Goal: Find specific page/section: Find specific page/section

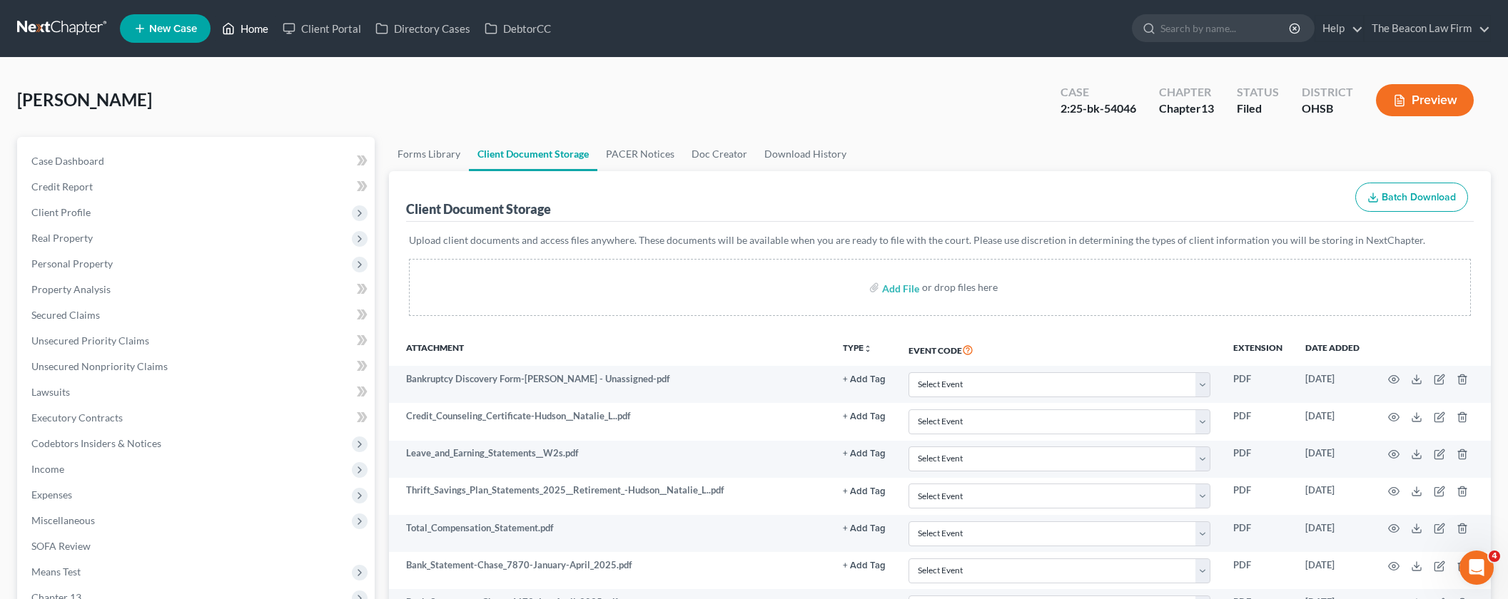
click at [264, 28] on link "Home" at bounding box center [245, 29] width 61 height 26
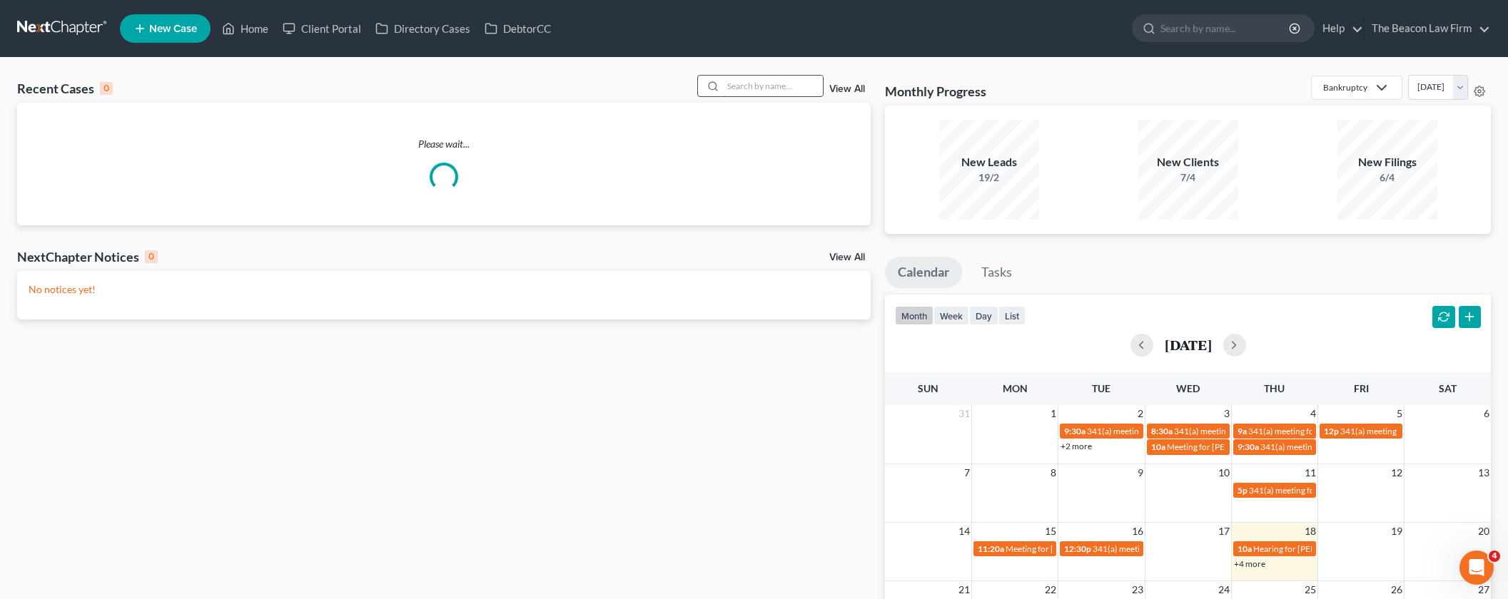
click at [752, 96] on input "search" at bounding box center [773, 86] width 100 height 21
click at [761, 86] on input "search" at bounding box center [773, 86] width 100 height 21
paste input "[PERSON_NAME]"
type input "[PERSON_NAME]"
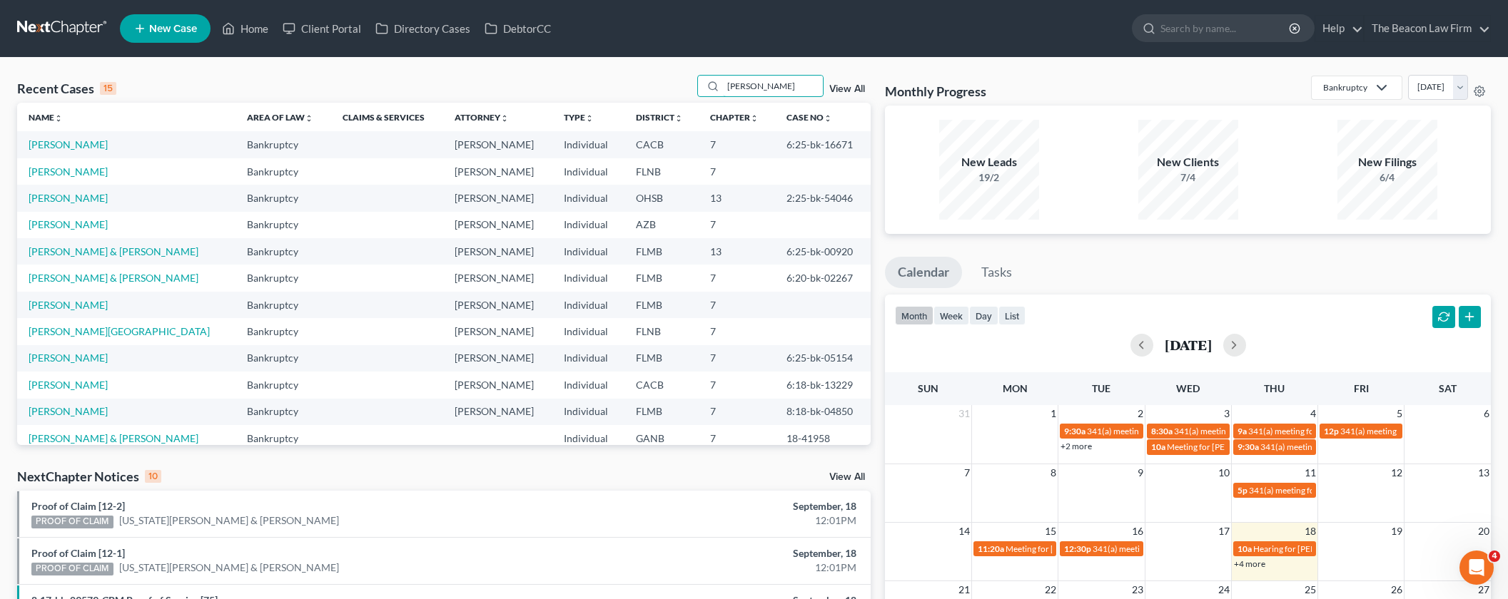
drag, startPoint x: 791, startPoint y: 85, endPoint x: 669, endPoint y: 81, distance: 122.1
click at [667, 83] on div "Recent Cases 15 Michelle Truitt View All" at bounding box center [443, 89] width 853 height 28
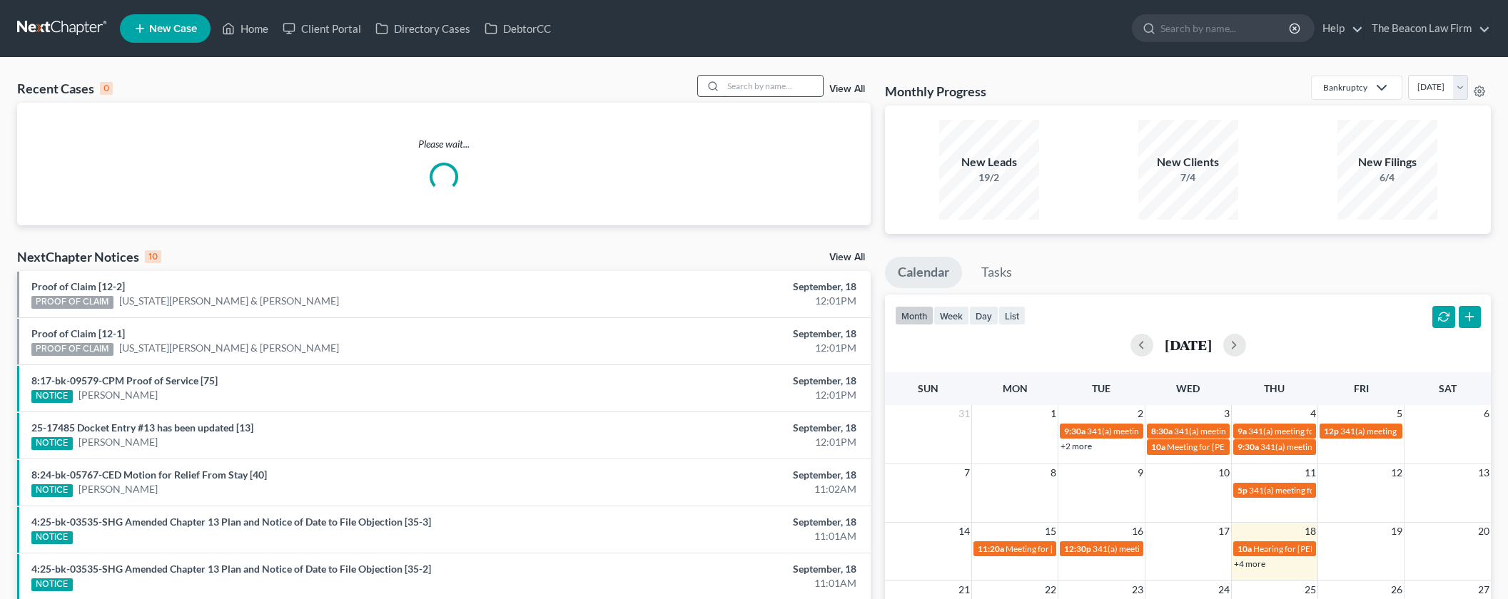
click at [736, 86] on input "search" at bounding box center [773, 86] width 100 height 21
paste input "[PERSON_NAME]"
click at [730, 85] on input "[PERSON_NAME]" at bounding box center [773, 86] width 100 height 21
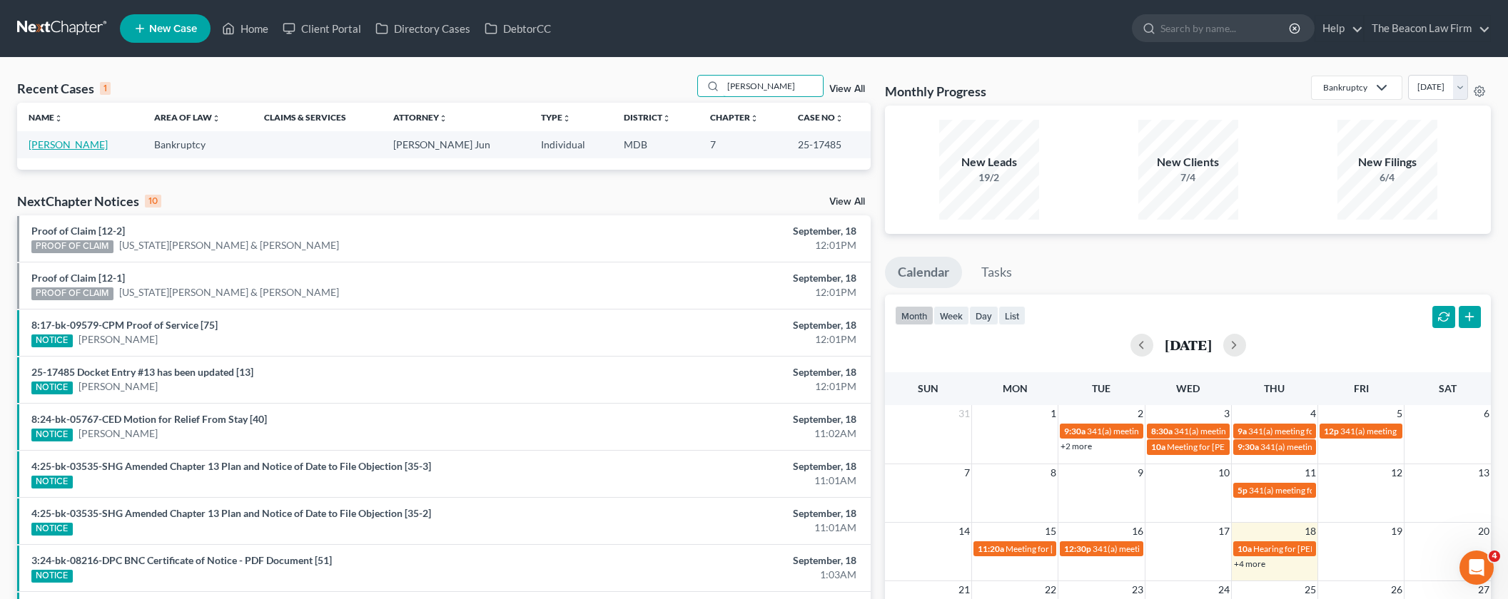
type input "[PERSON_NAME]"
click at [54, 146] on link "[PERSON_NAME]" at bounding box center [68, 144] width 79 height 12
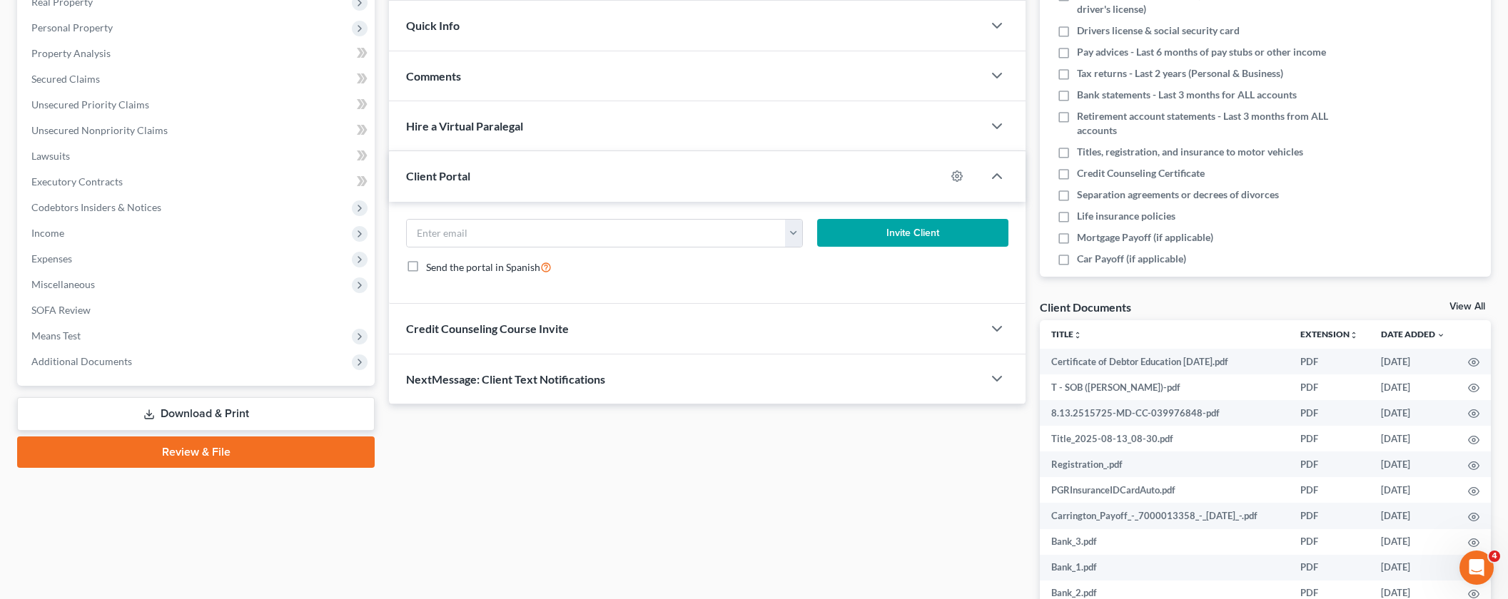
scroll to position [319, 0]
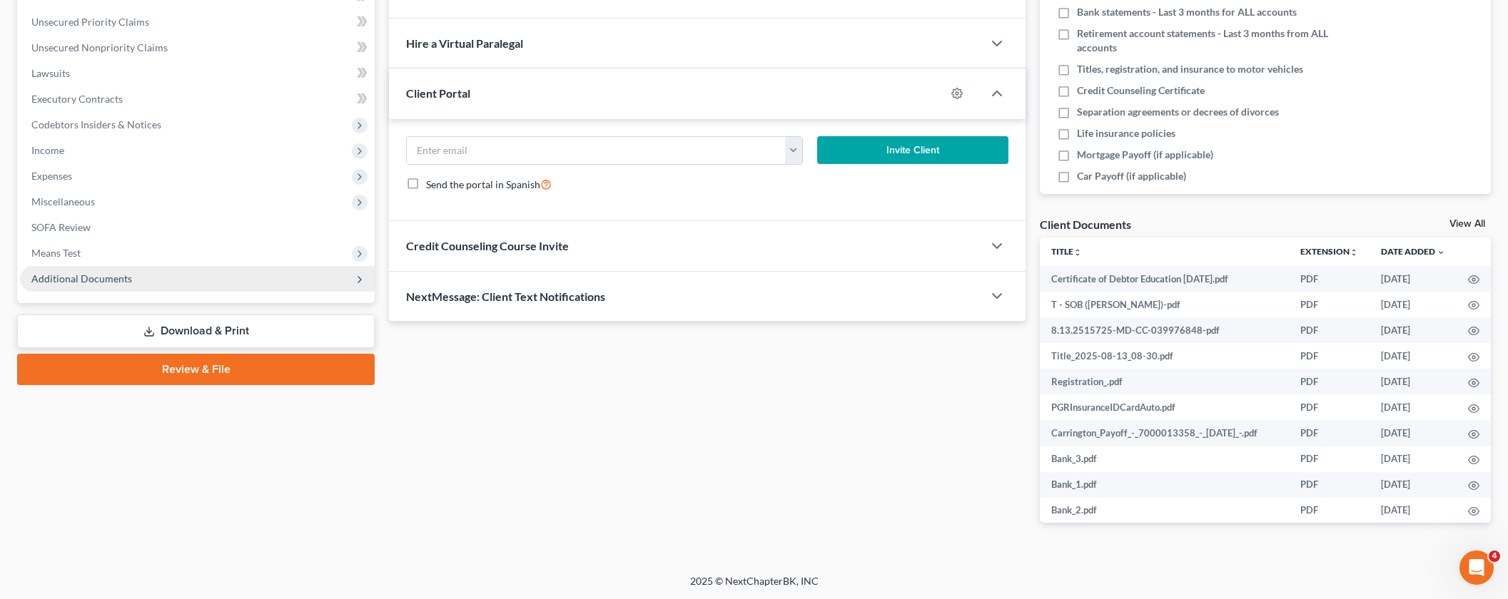
drag, startPoint x: 103, startPoint y: 281, endPoint x: 98, endPoint y: 272, distance: 10.9
click at [103, 281] on span "Additional Documents" at bounding box center [81, 279] width 101 height 12
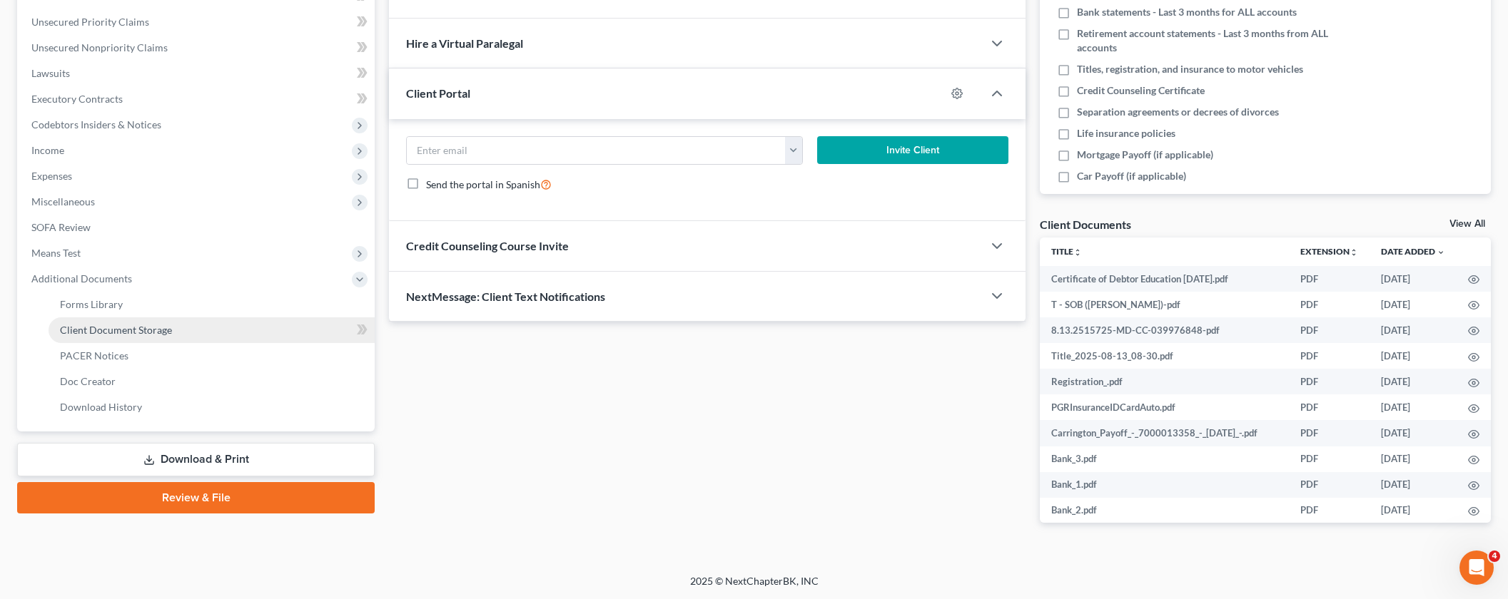
click at [98, 336] on link "Client Document Storage" at bounding box center [212, 331] width 326 height 26
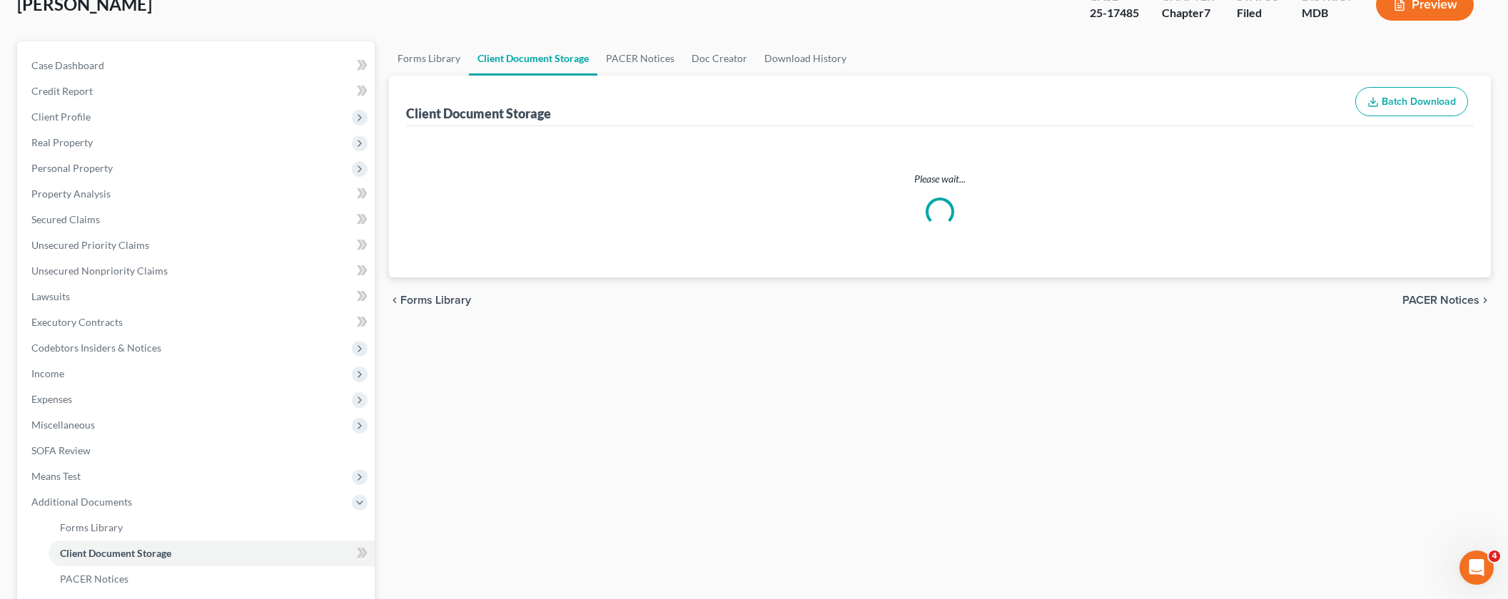
select select "14"
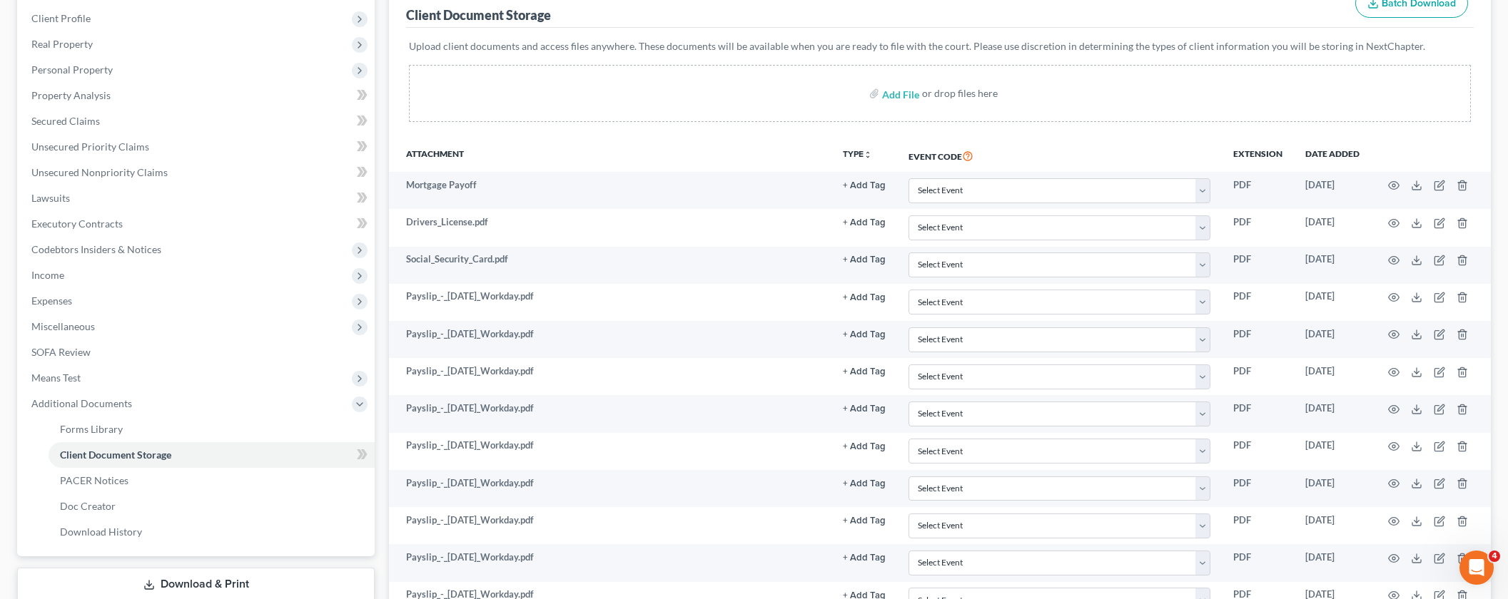
scroll to position [186, 0]
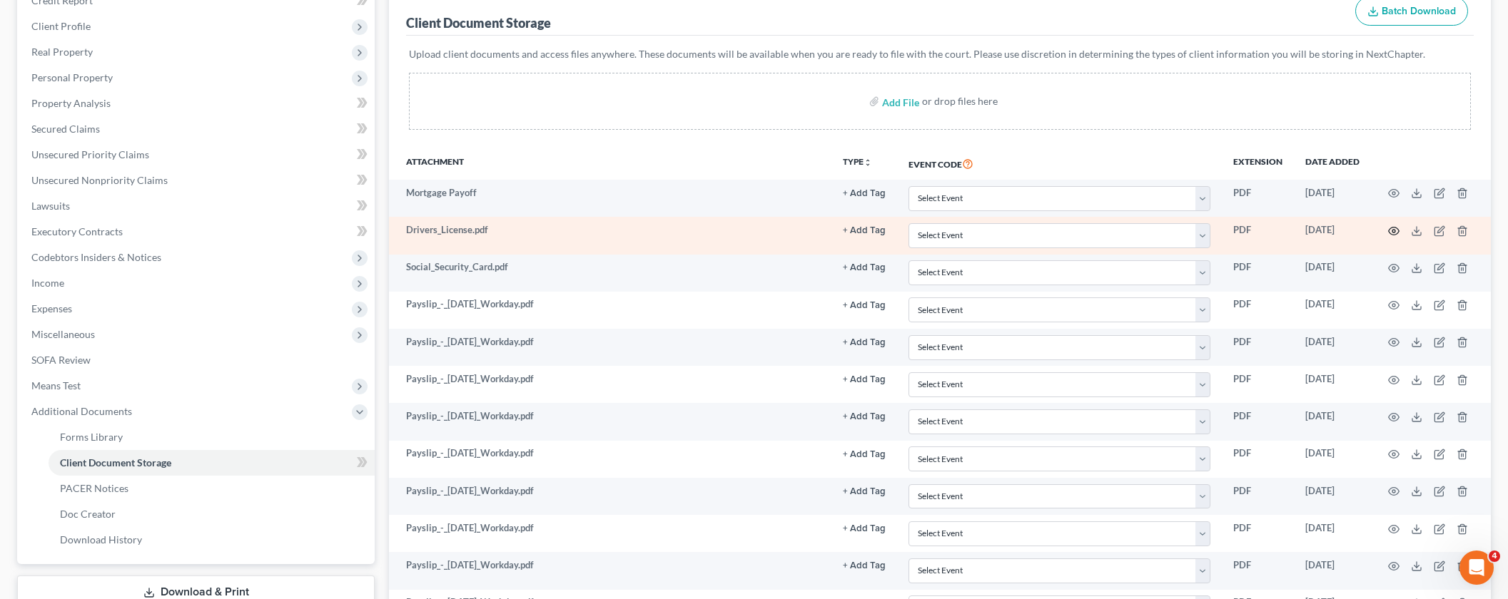
click at [1392, 231] on circle "button" at bounding box center [1393, 231] width 3 height 3
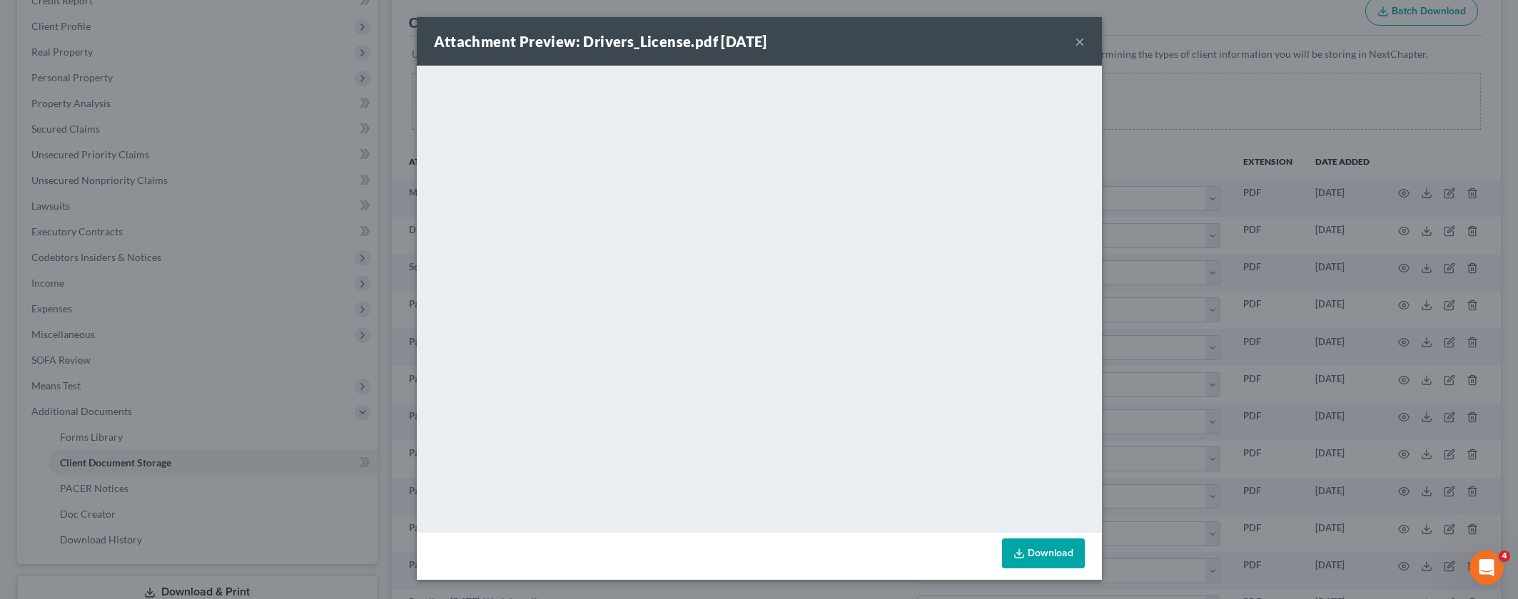
click at [1049, 549] on link "Download" at bounding box center [1043, 554] width 83 height 30
click at [1082, 44] on button "×" at bounding box center [1080, 41] width 10 height 17
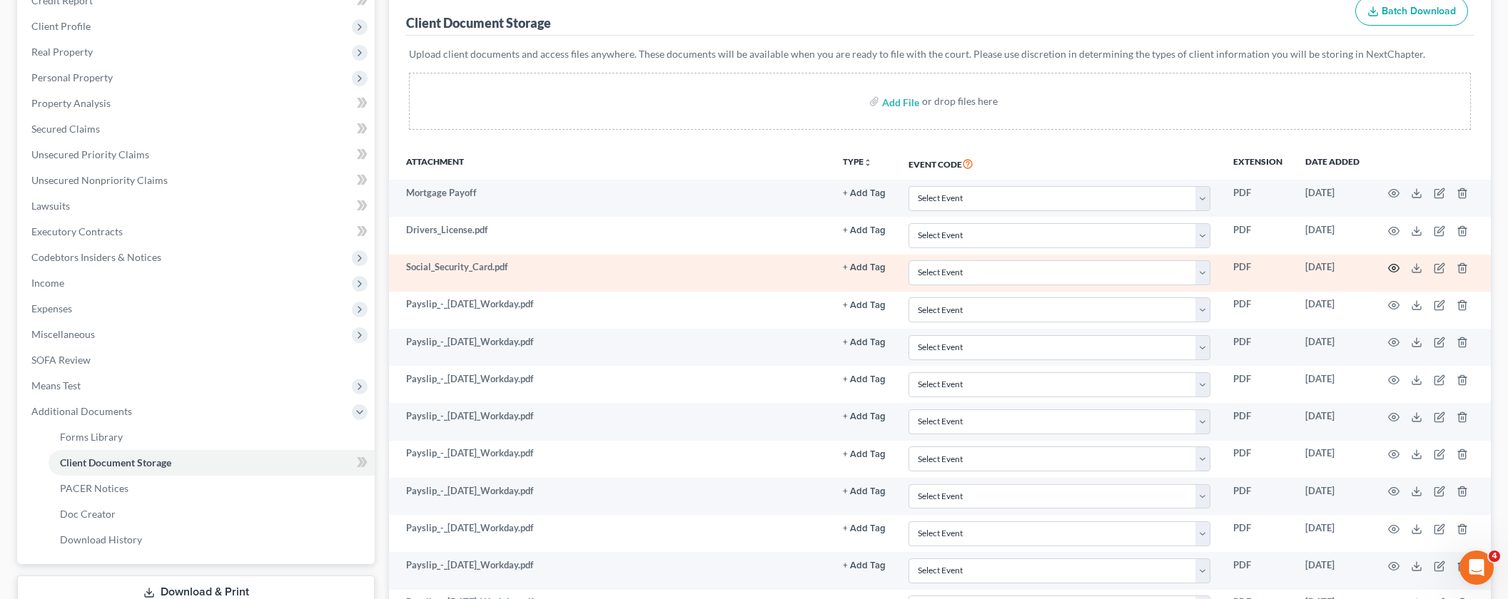
click at [1393, 264] on icon "button" at bounding box center [1393, 268] width 11 height 11
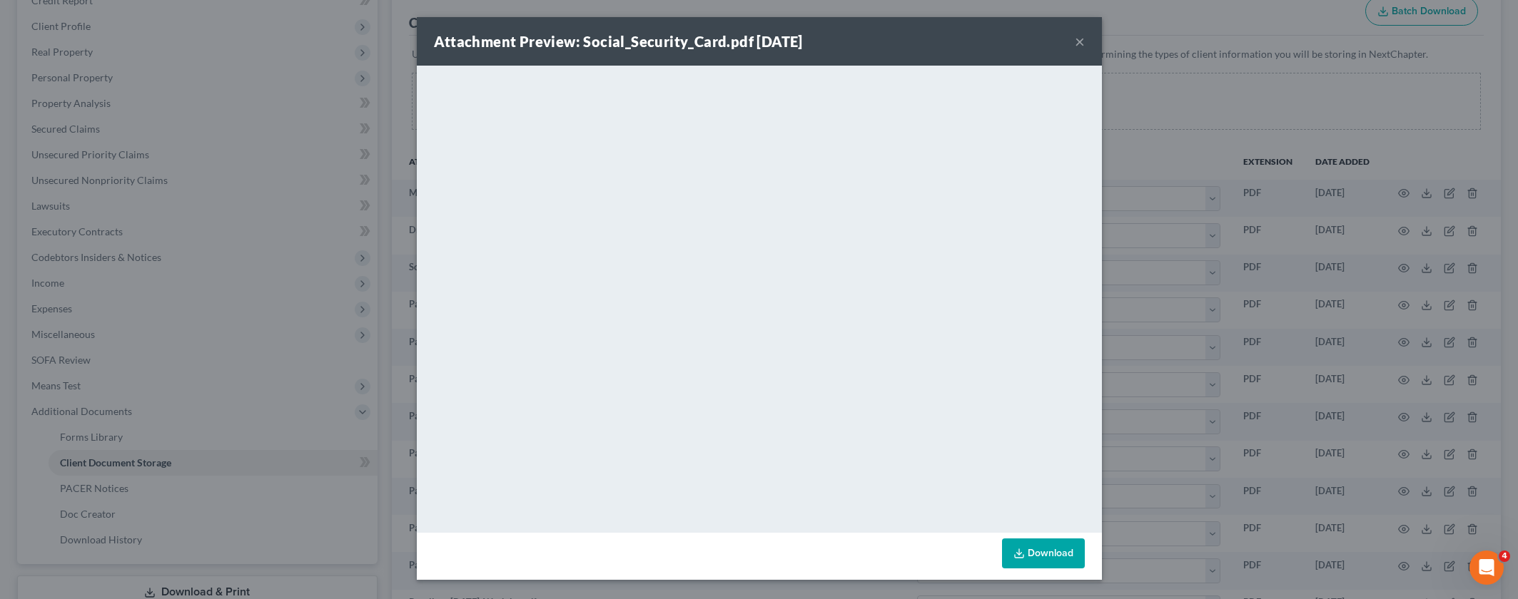
click at [1080, 41] on button "×" at bounding box center [1080, 41] width 10 height 17
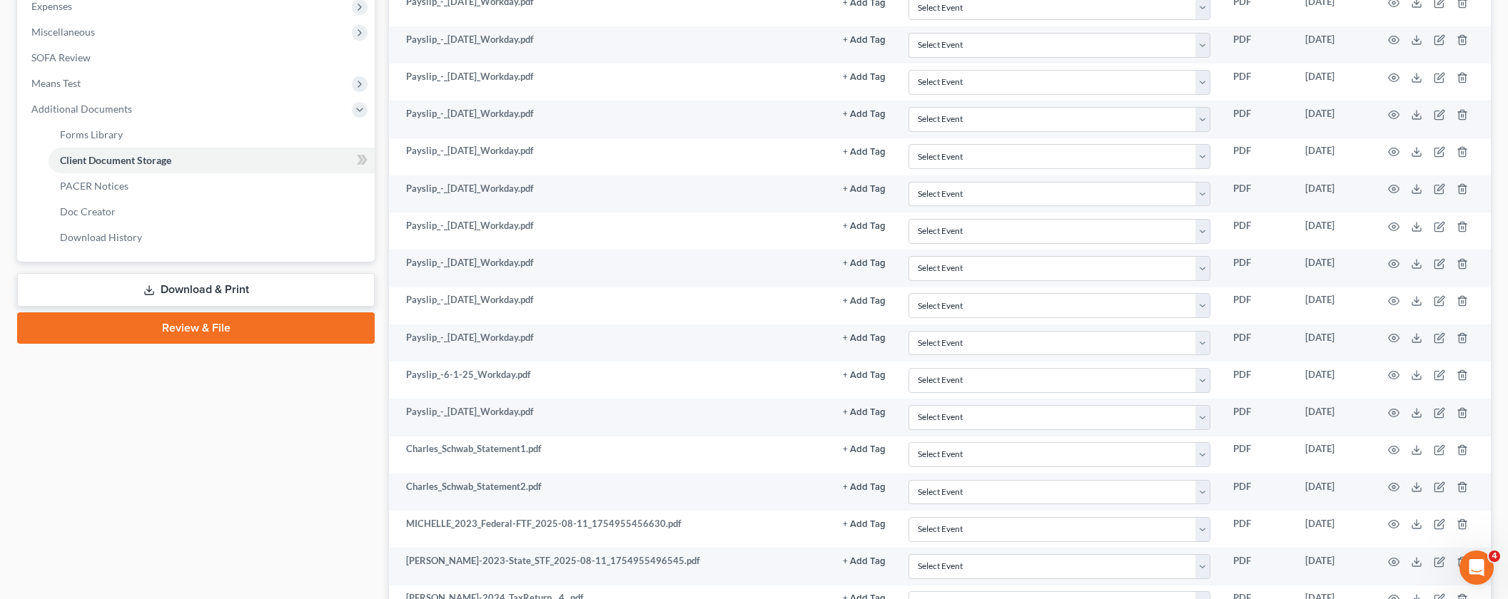
scroll to position [611, 0]
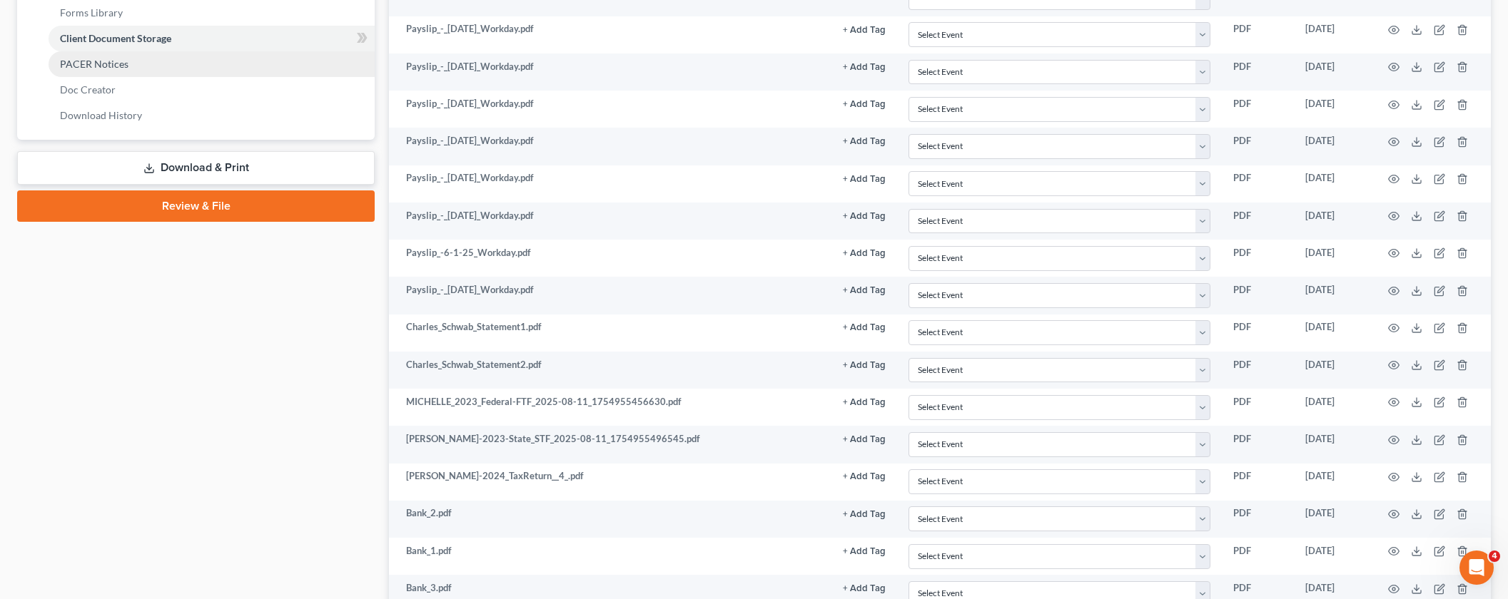
click at [94, 56] on link "PACER Notices" at bounding box center [212, 64] width 326 height 26
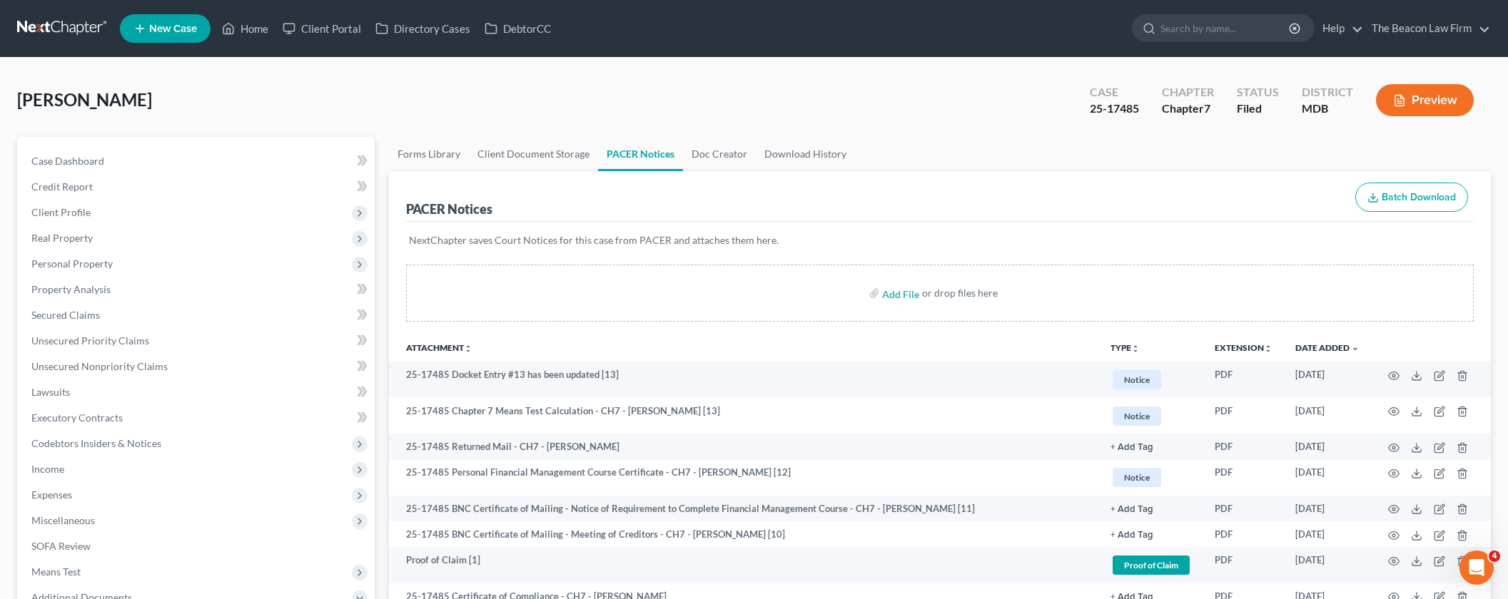
click at [1508, 194] on html "Home New Case Client Portal Directory Cases DebtorCC The Beacon Law Firm david@…" at bounding box center [754, 507] width 1508 height 1014
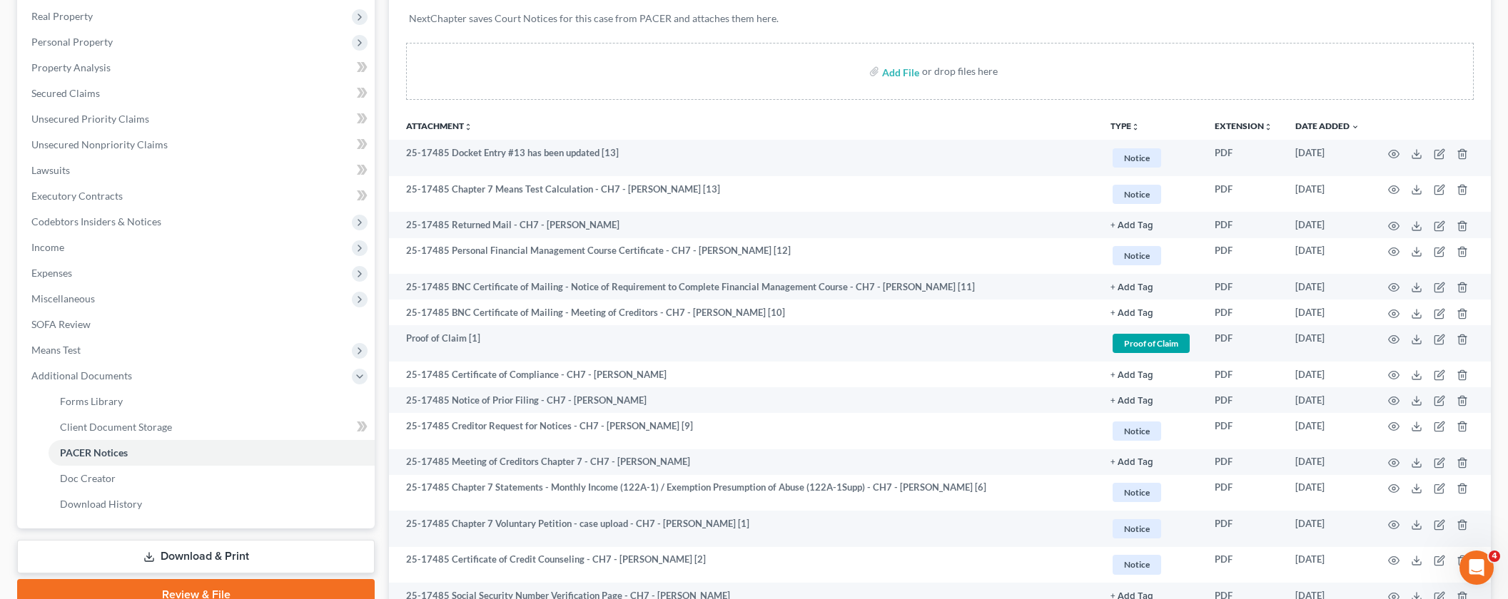
scroll to position [258, 0]
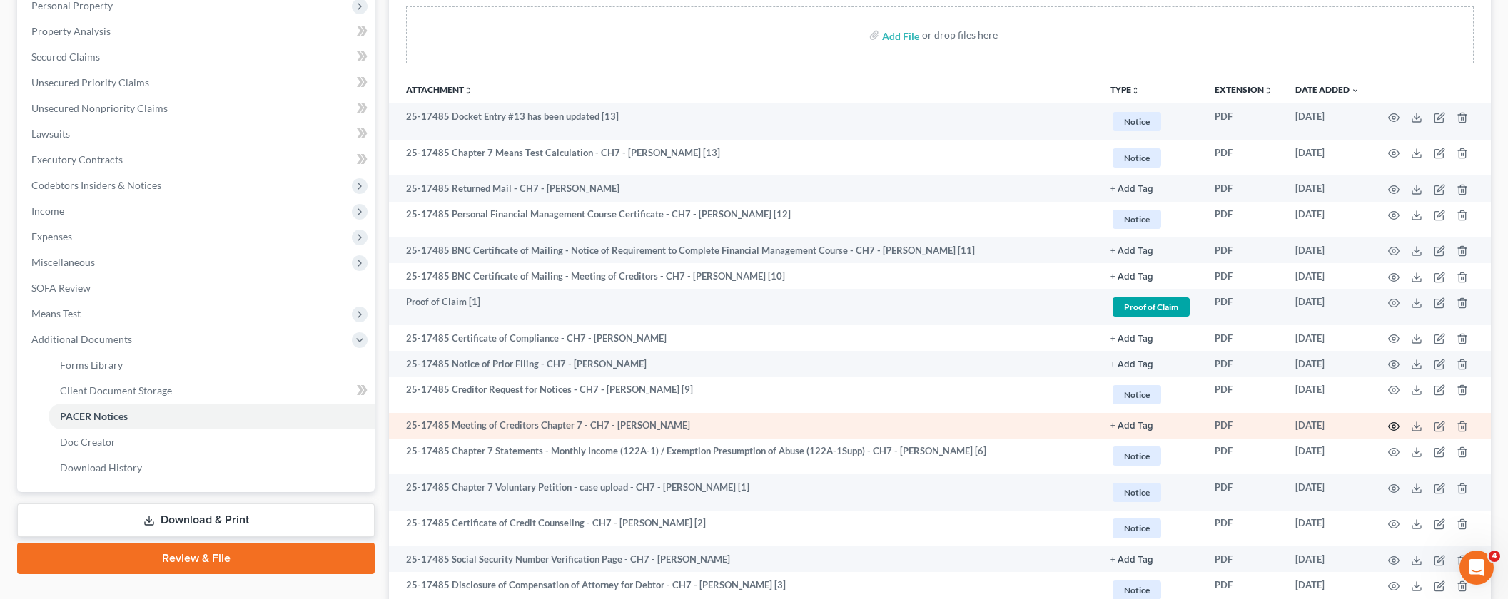
click at [1392, 425] on icon "button" at bounding box center [1393, 426] width 11 height 11
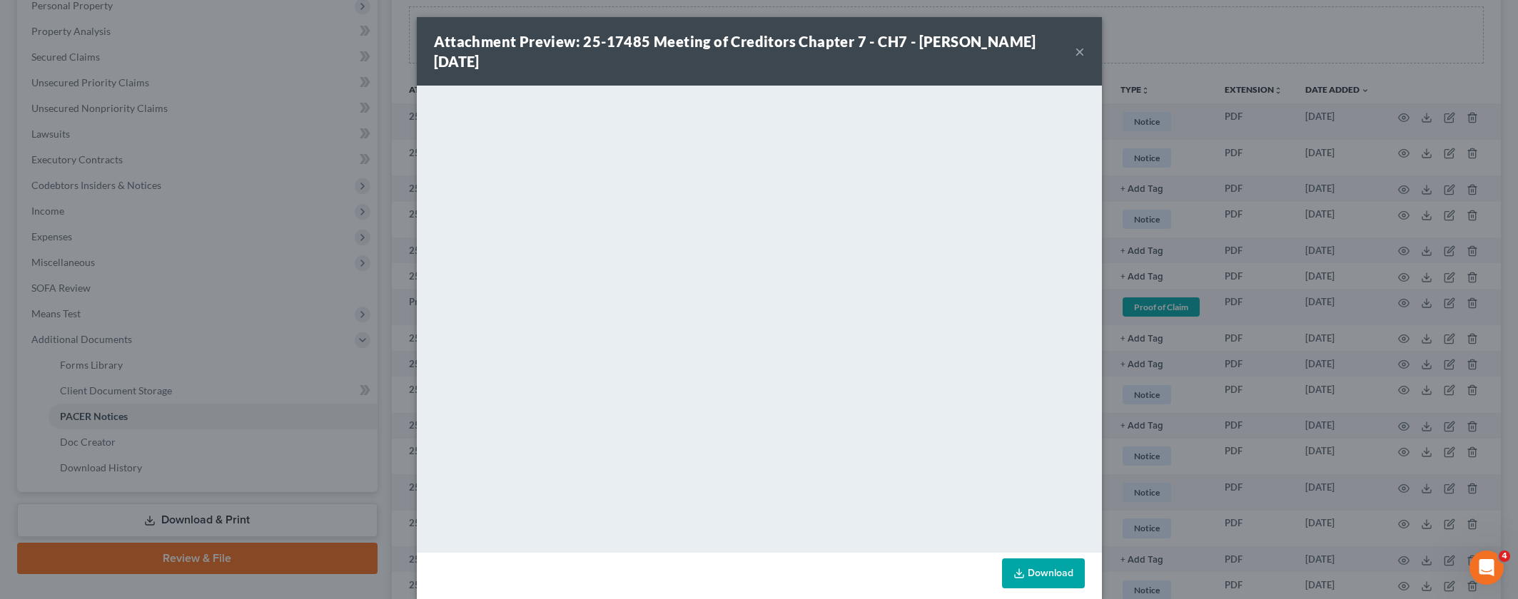
click at [1075, 51] on button "×" at bounding box center [1080, 51] width 10 height 17
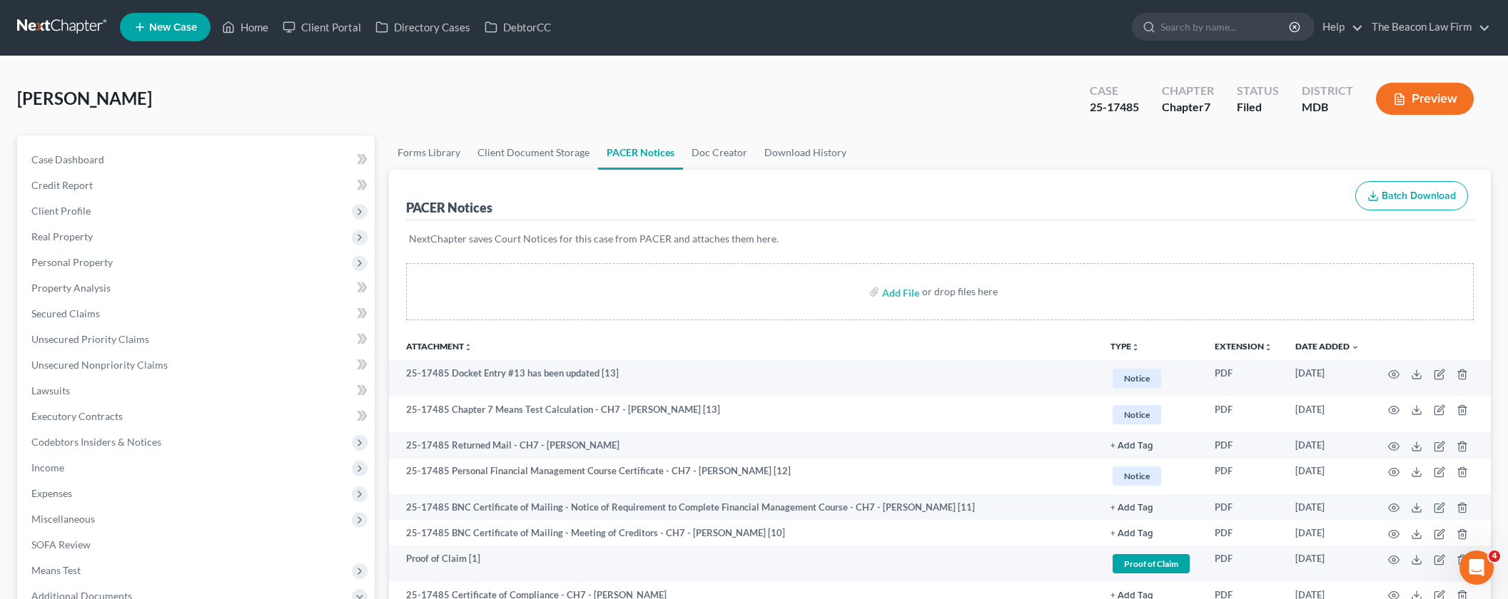
scroll to position [0, 0]
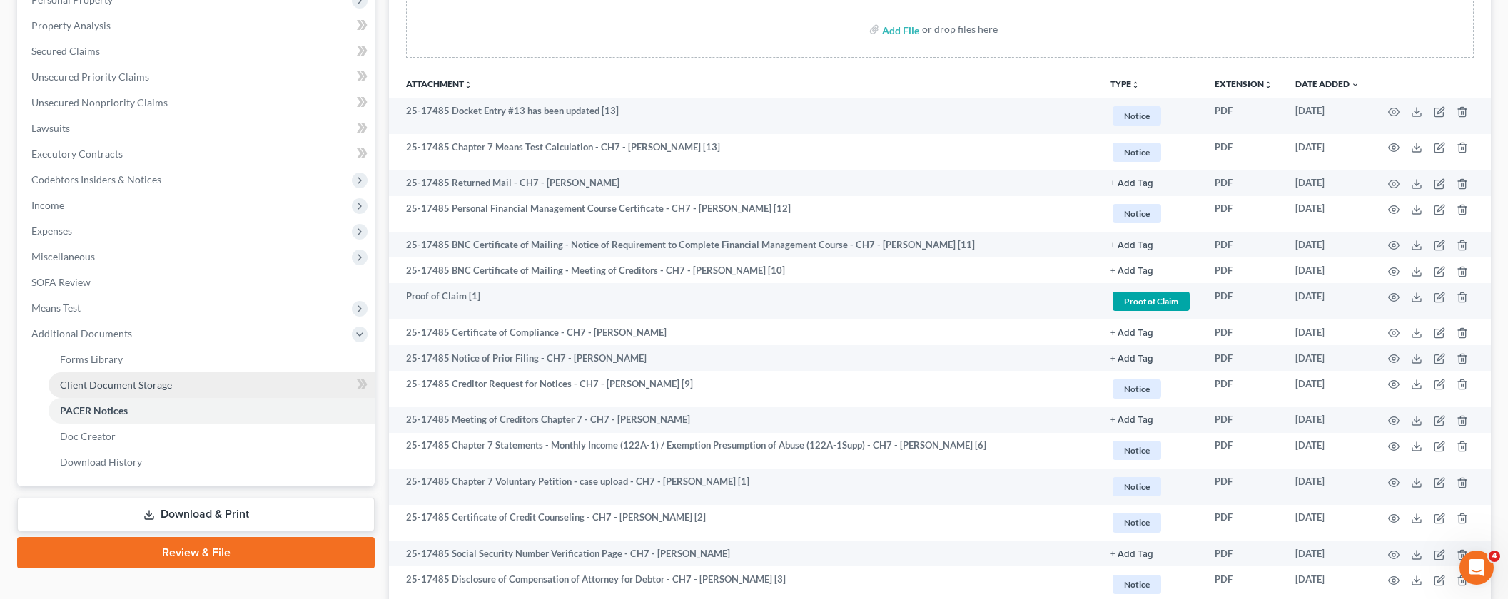
click at [98, 382] on span "Client Document Storage" at bounding box center [116, 385] width 112 height 12
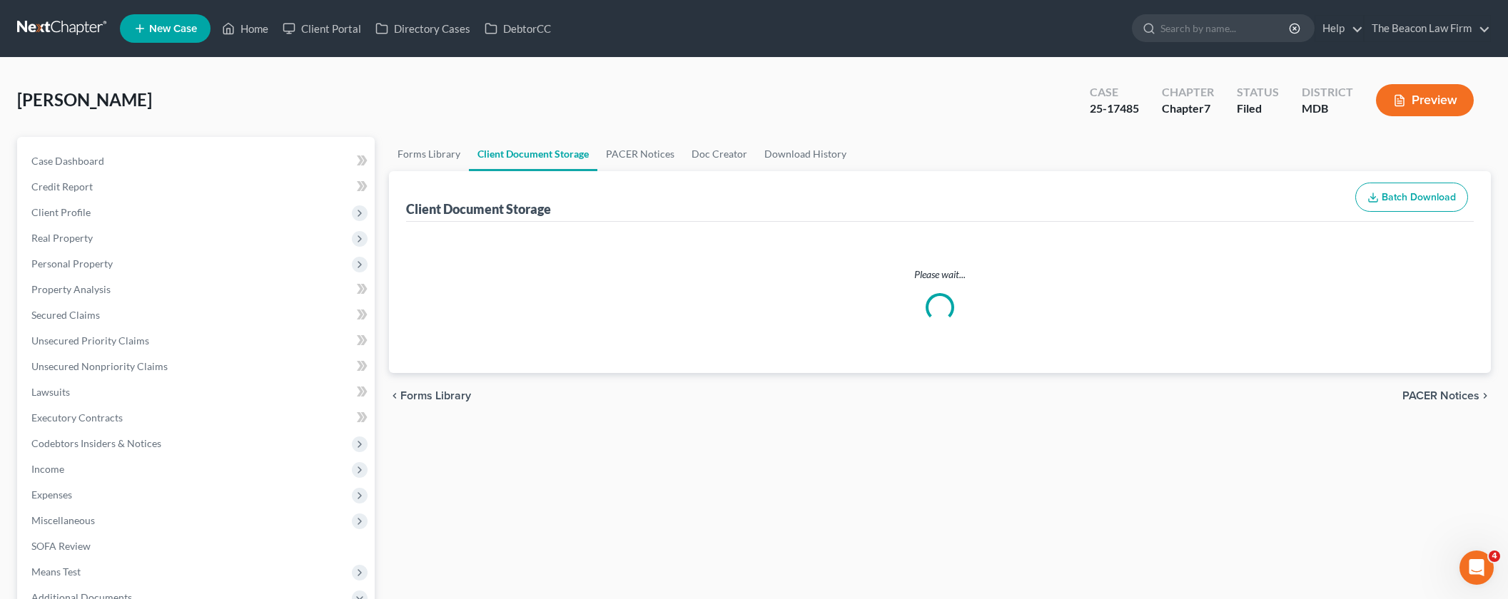
select select "14"
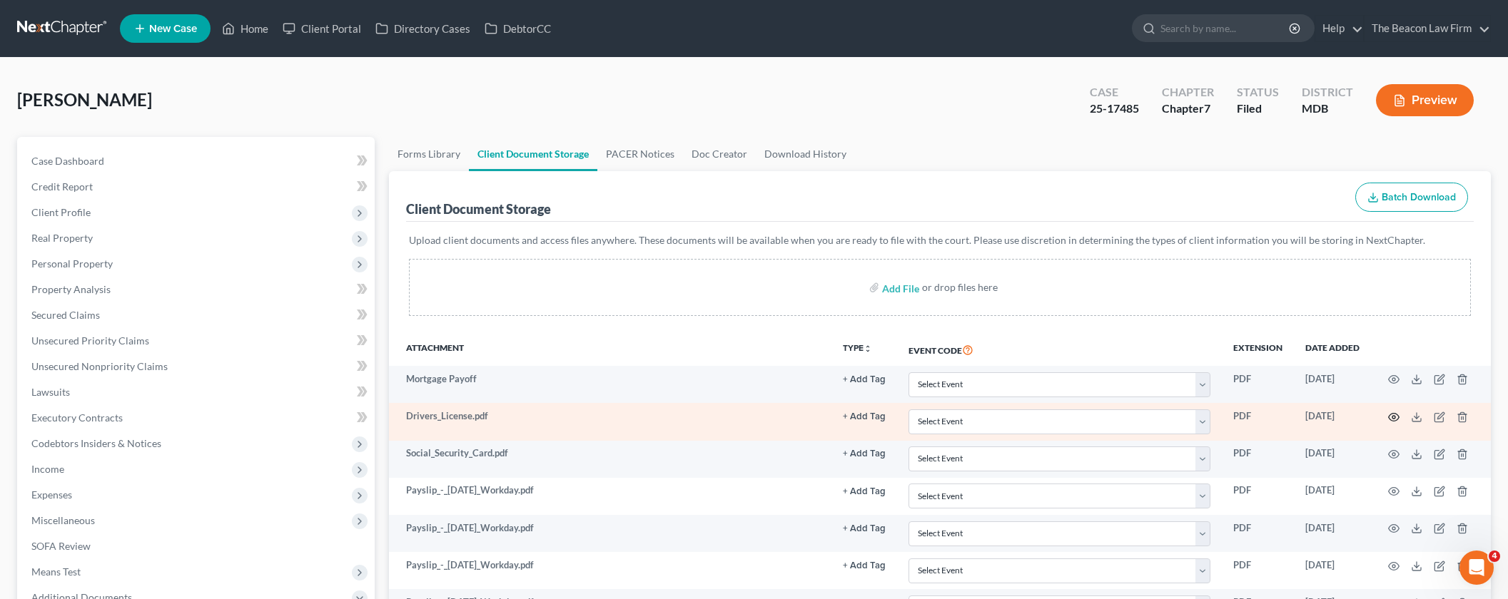
click at [1395, 418] on icon "button" at bounding box center [1393, 417] width 11 height 11
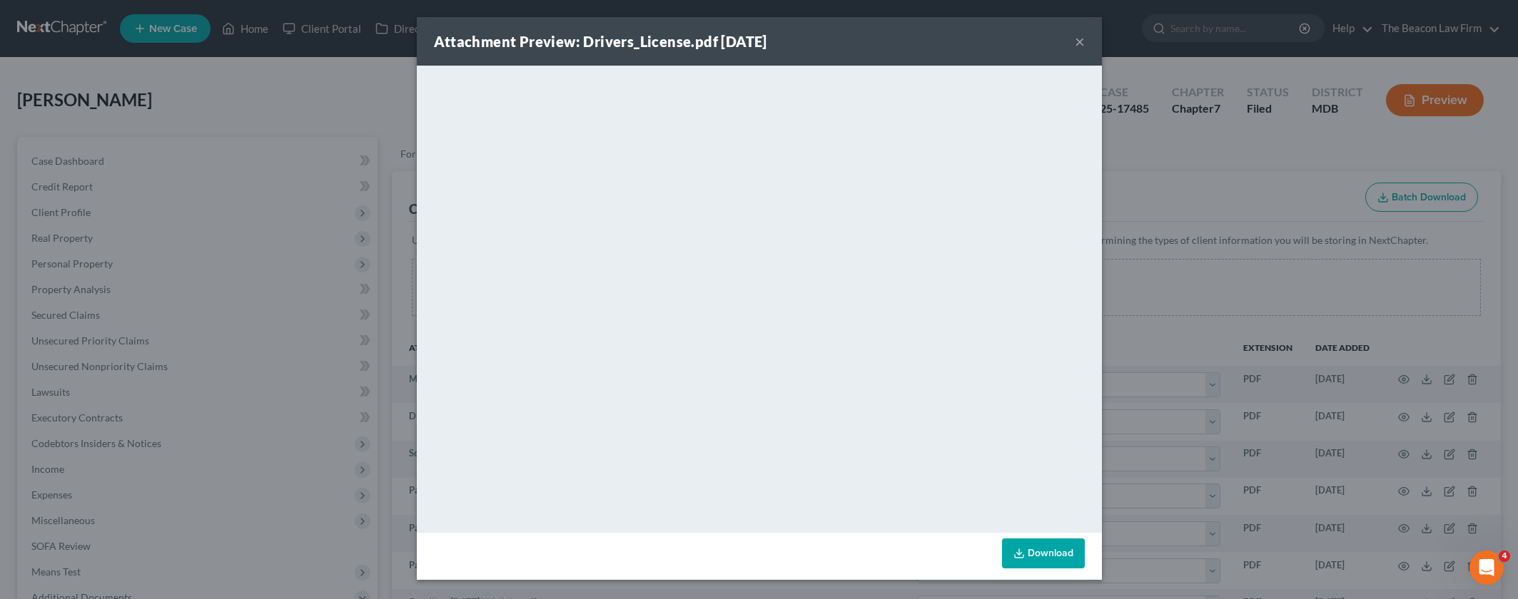
click at [1084, 39] on button "×" at bounding box center [1080, 41] width 10 height 17
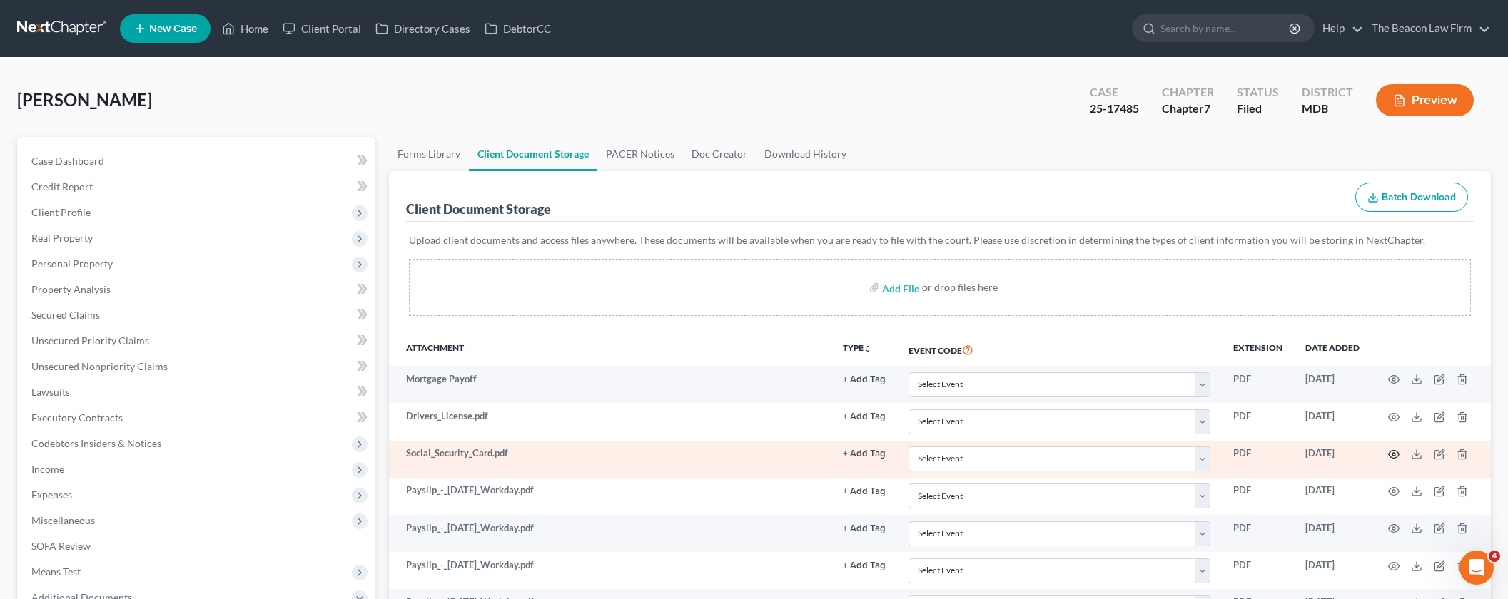
click at [1396, 452] on icon "button" at bounding box center [1393, 454] width 11 height 11
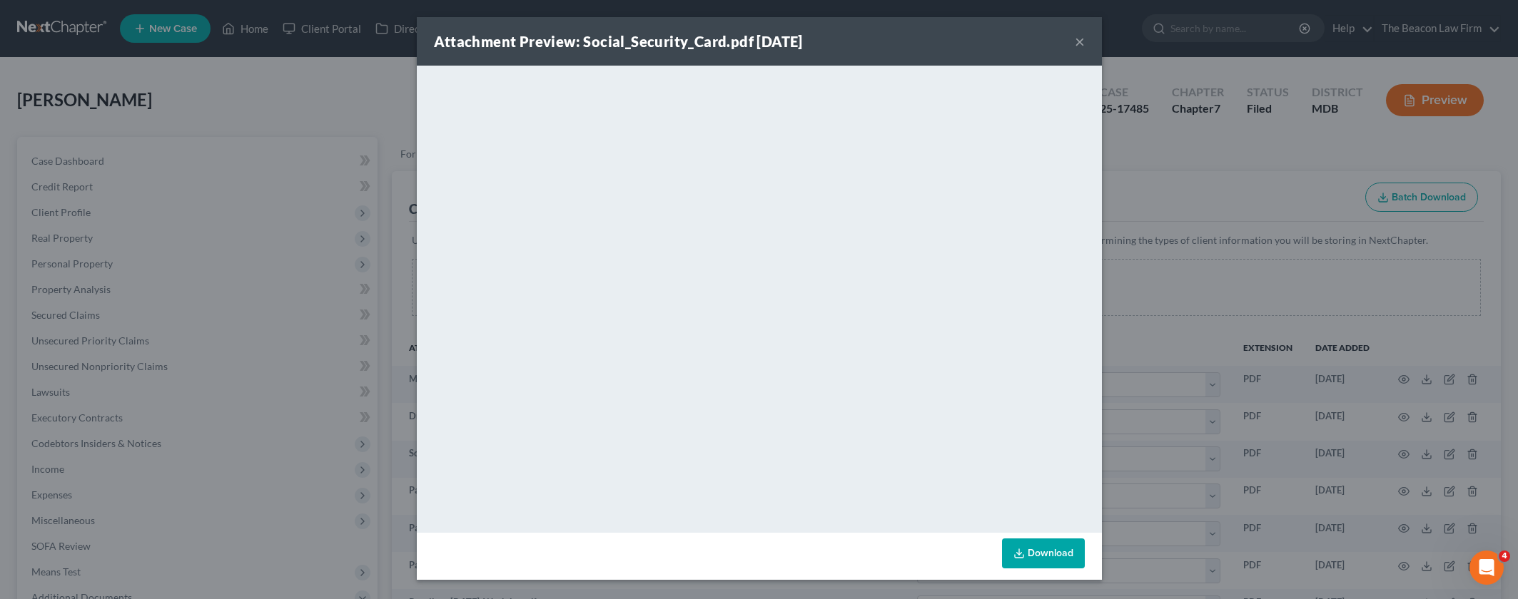
click at [1079, 41] on button "×" at bounding box center [1080, 41] width 10 height 17
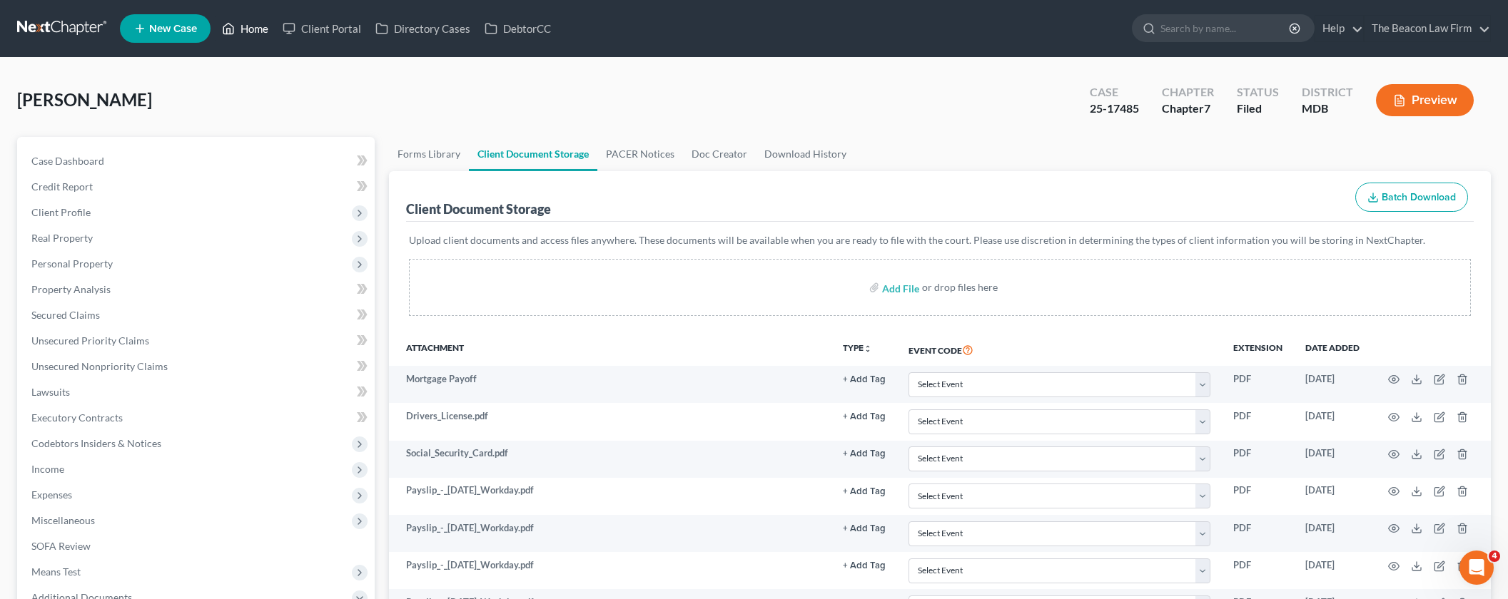
click at [255, 27] on link "Home" at bounding box center [245, 29] width 61 height 26
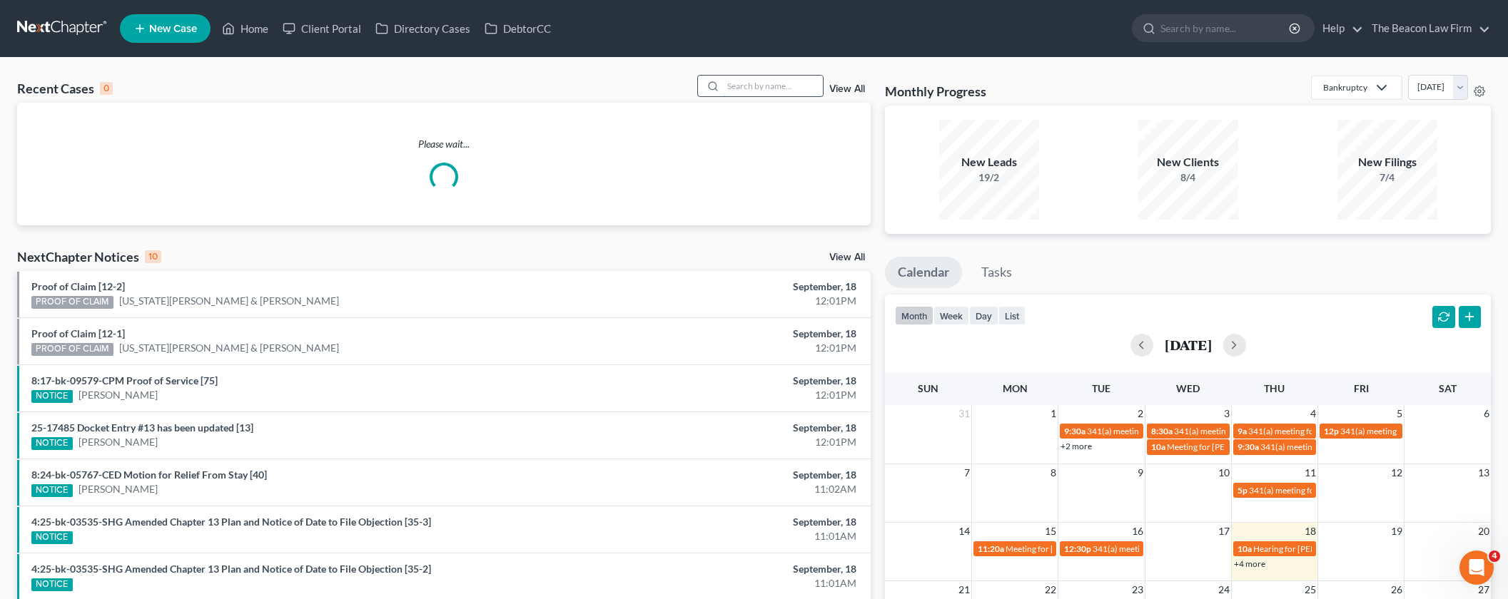
click at [764, 90] on input "search" at bounding box center [773, 86] width 100 height 21
paste input "[PERSON_NAME]"
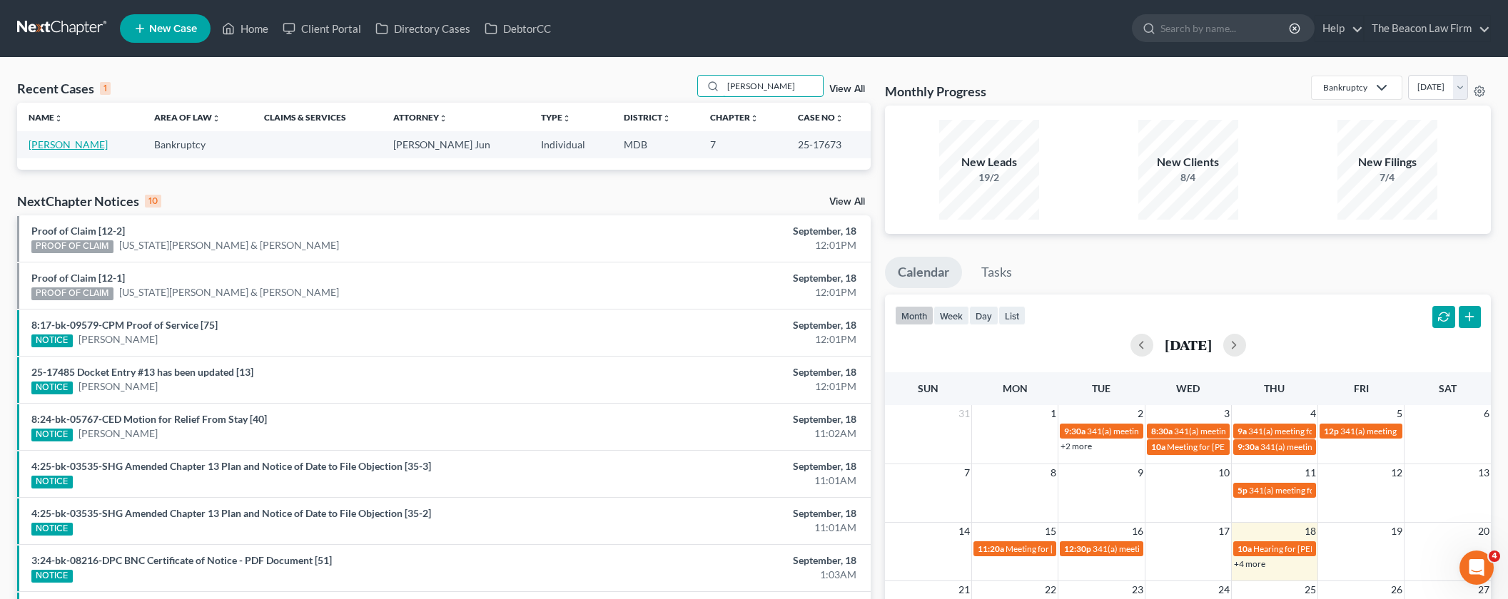
type input "[PERSON_NAME]"
click at [87, 142] on link "[PERSON_NAME]" at bounding box center [68, 144] width 79 height 12
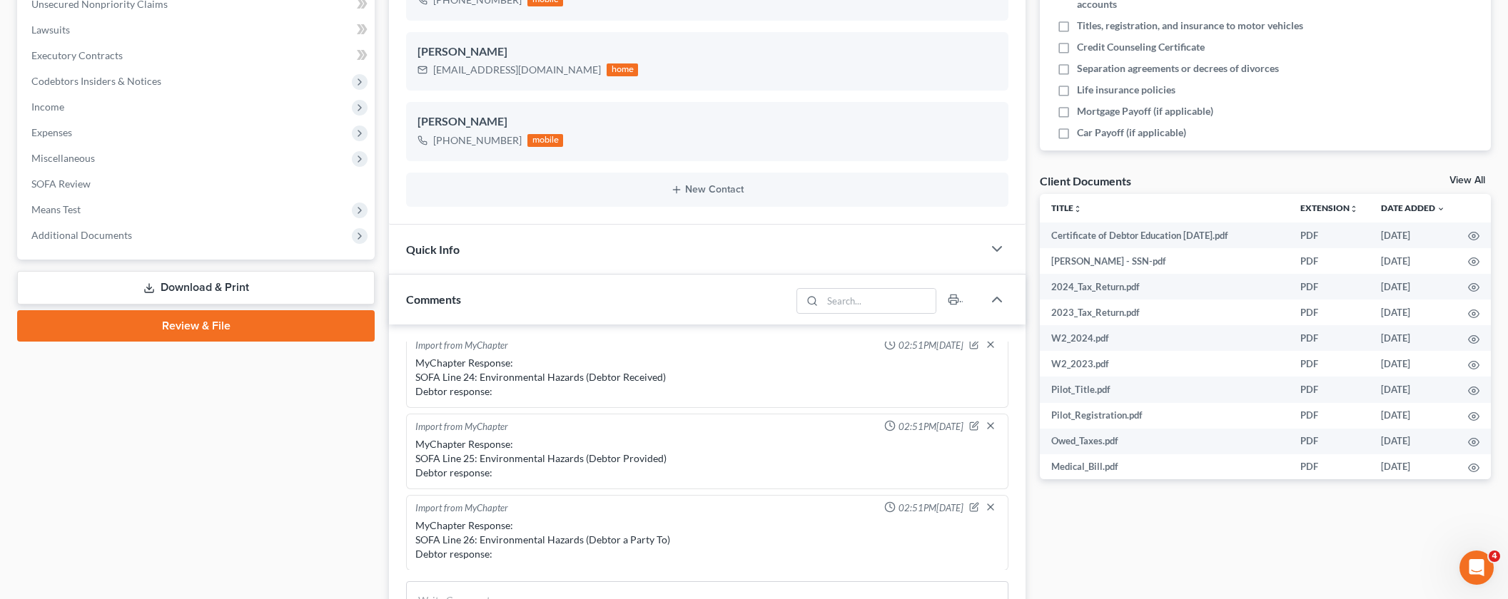
scroll to position [357, 0]
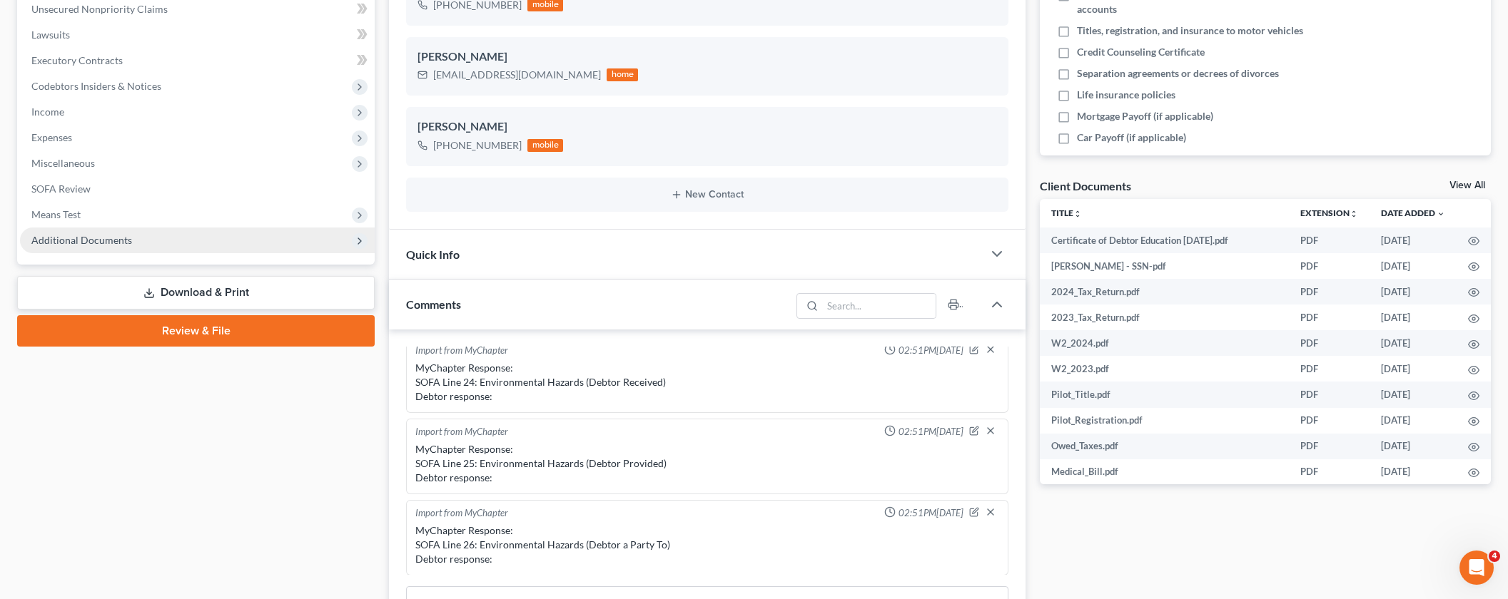
click at [116, 240] on span "Additional Documents" at bounding box center [81, 240] width 101 height 12
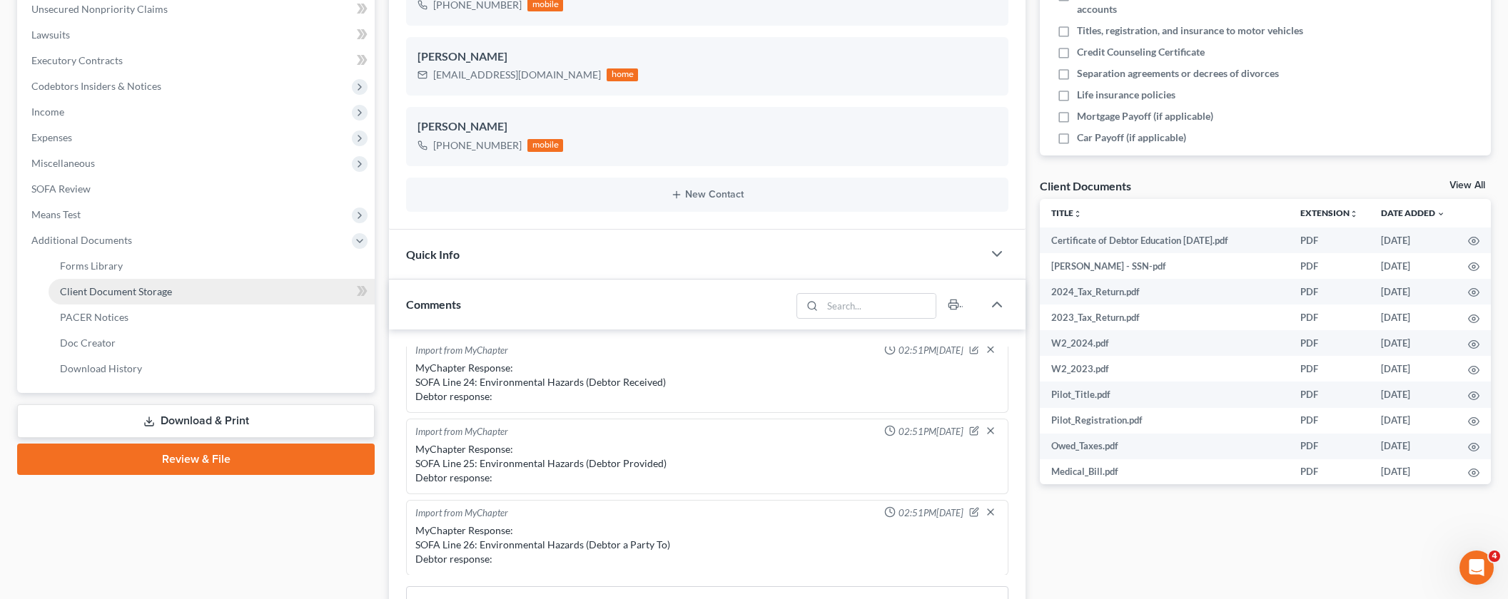
click at [116, 299] on link "Client Document Storage" at bounding box center [212, 292] width 326 height 26
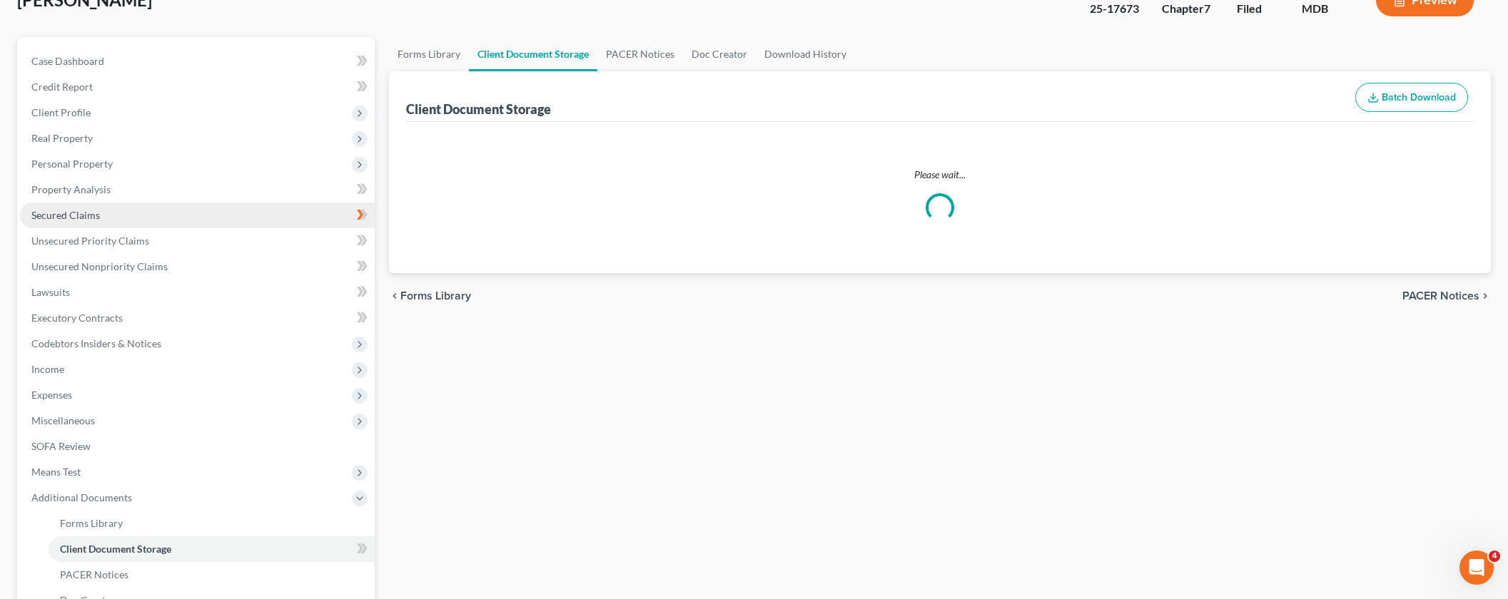
scroll to position [14, 0]
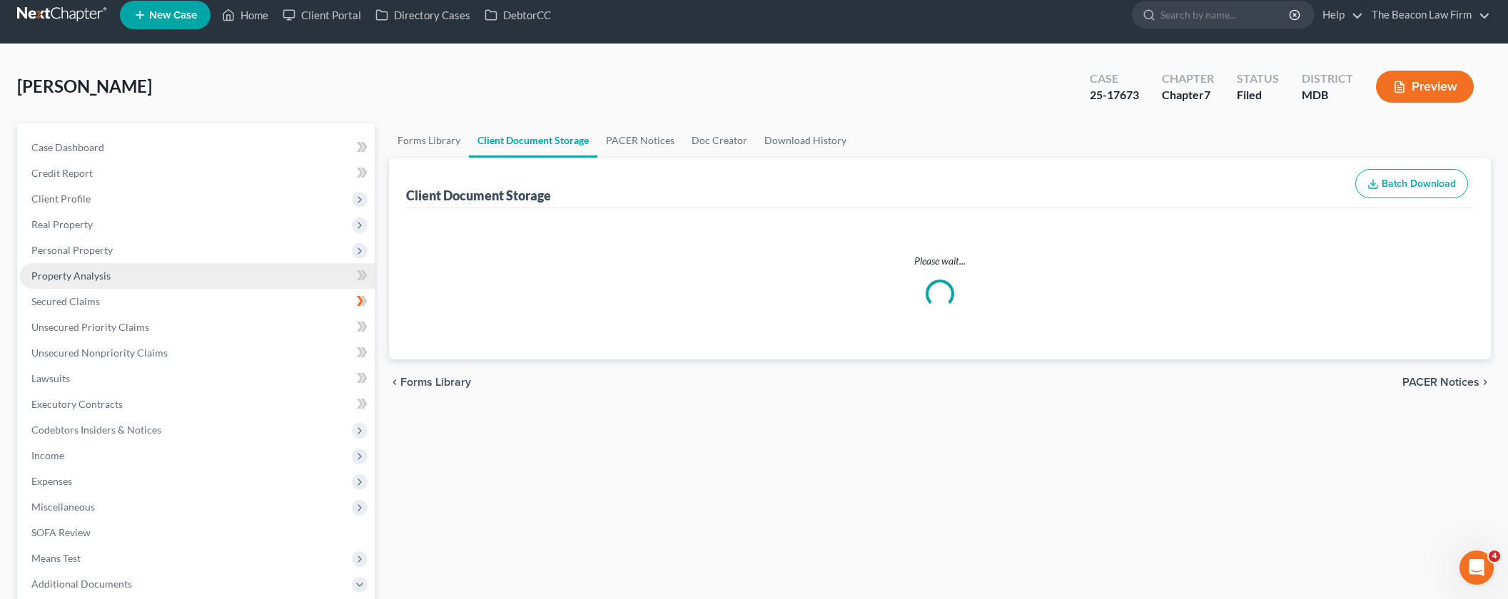
select select "14"
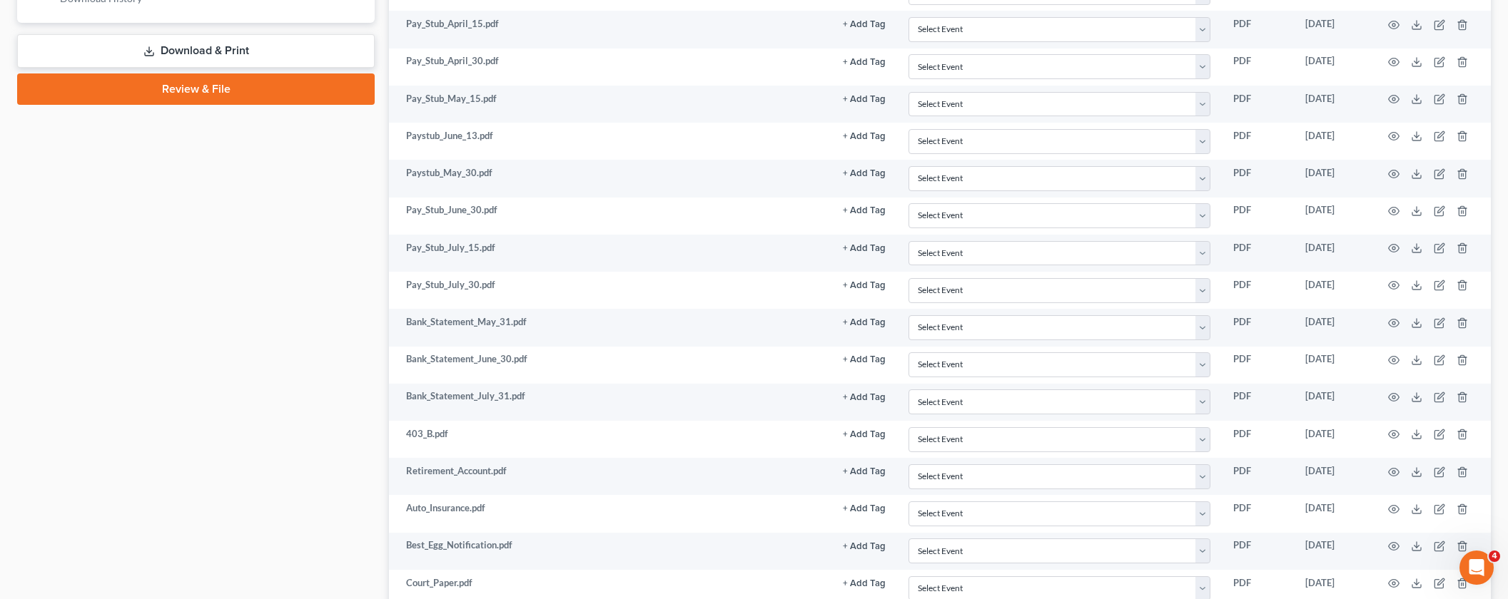
scroll to position [719, 0]
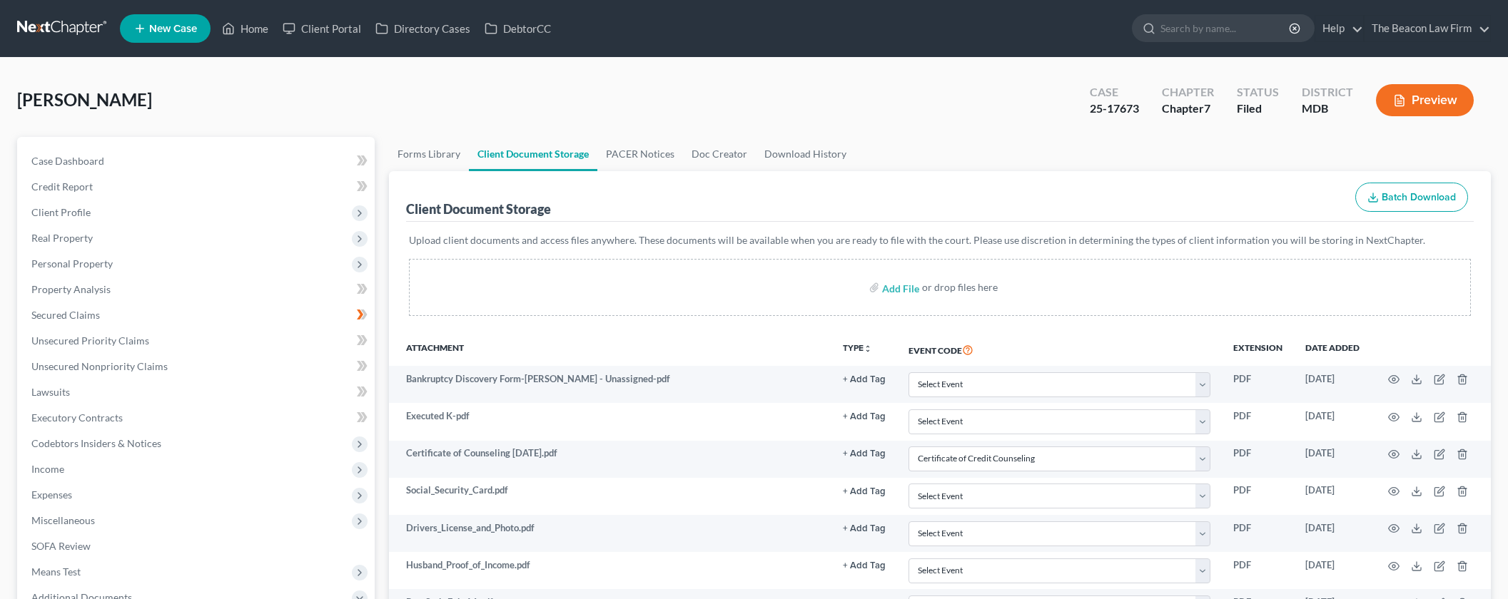
select select "14"
click at [335, 25] on link "Client Portal" at bounding box center [321, 29] width 93 height 26
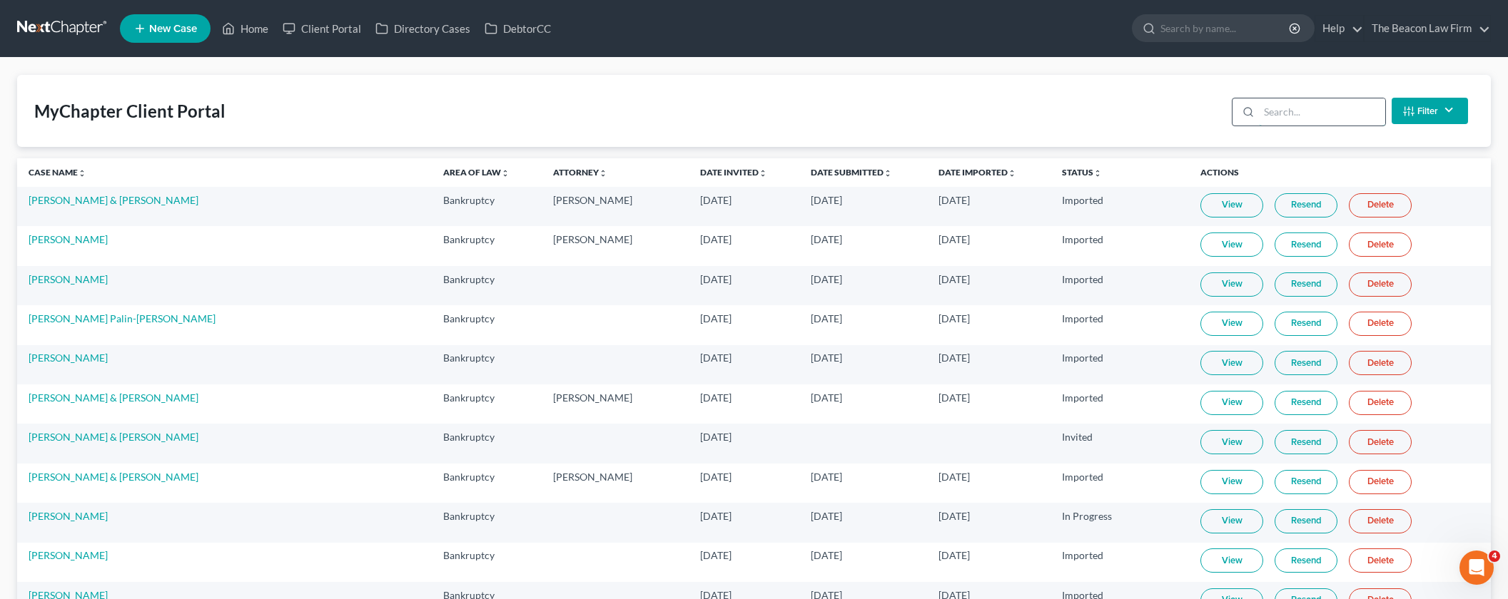
click at [1264, 116] on input "search" at bounding box center [1322, 111] width 126 height 27
paste input "[PERSON_NAME]"
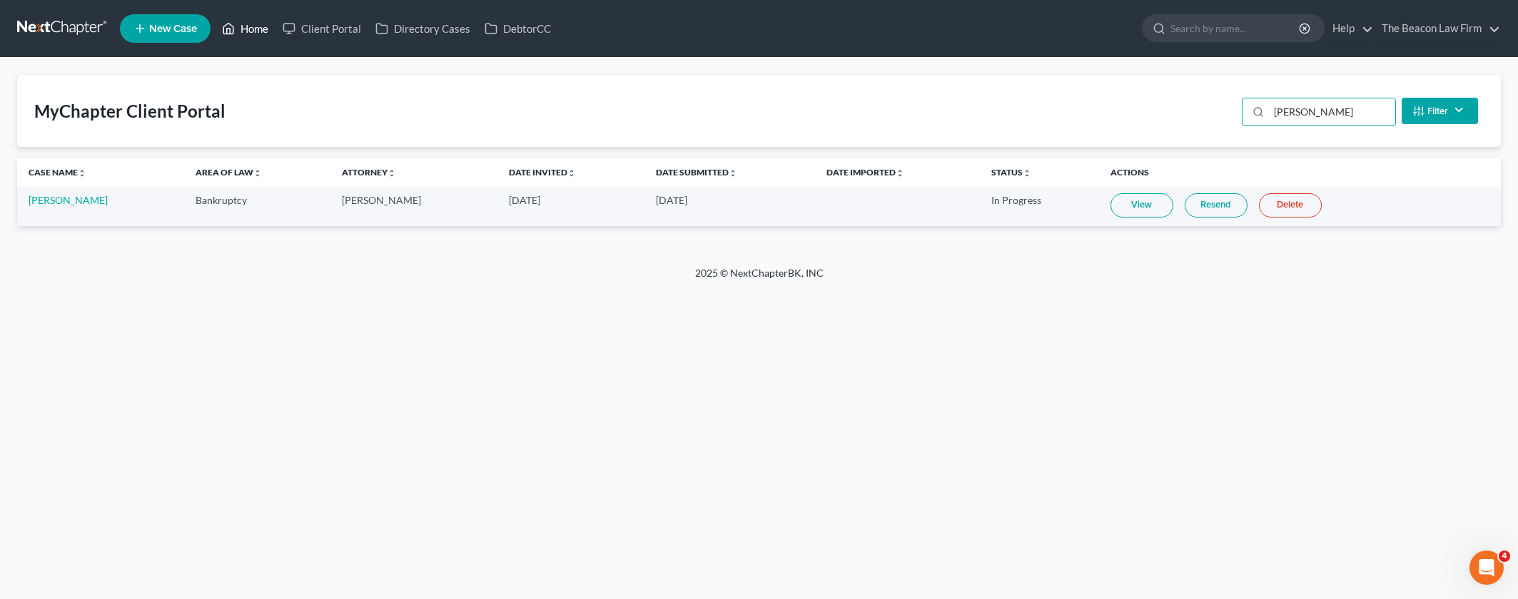
type input "[PERSON_NAME]"
click at [250, 31] on link "Home" at bounding box center [245, 29] width 61 height 26
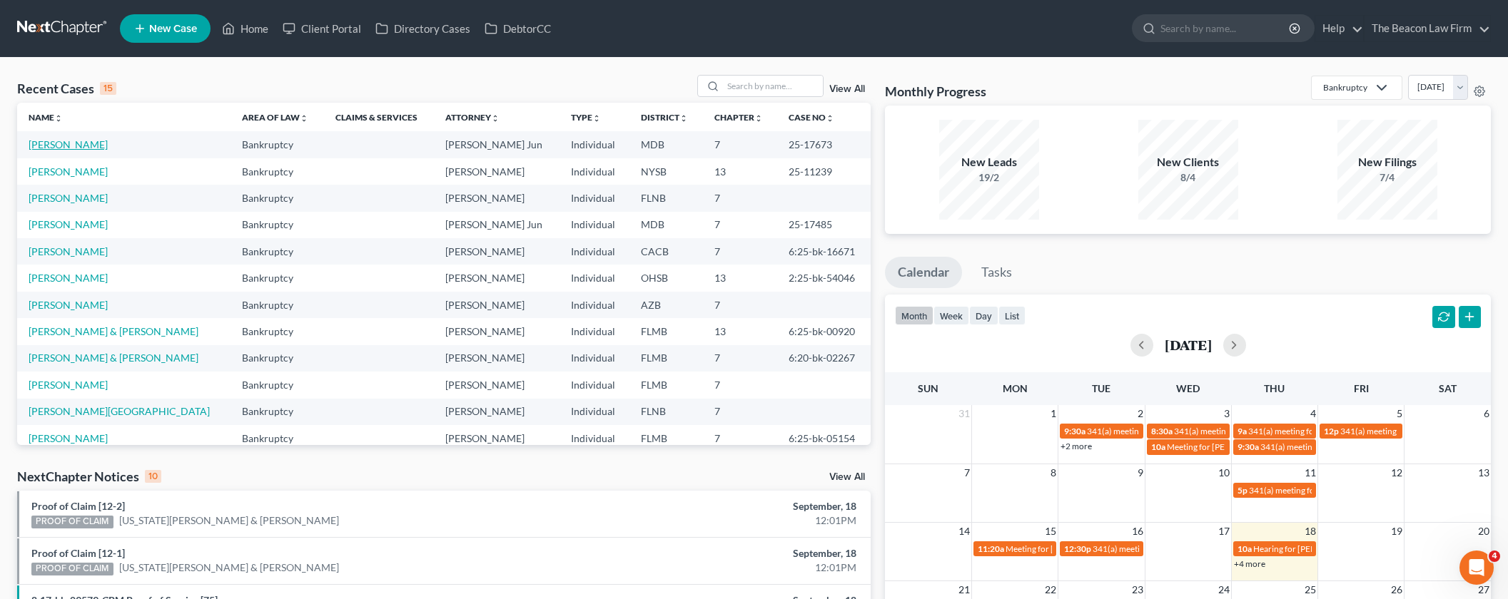
click at [54, 147] on link "[PERSON_NAME]" at bounding box center [68, 144] width 79 height 12
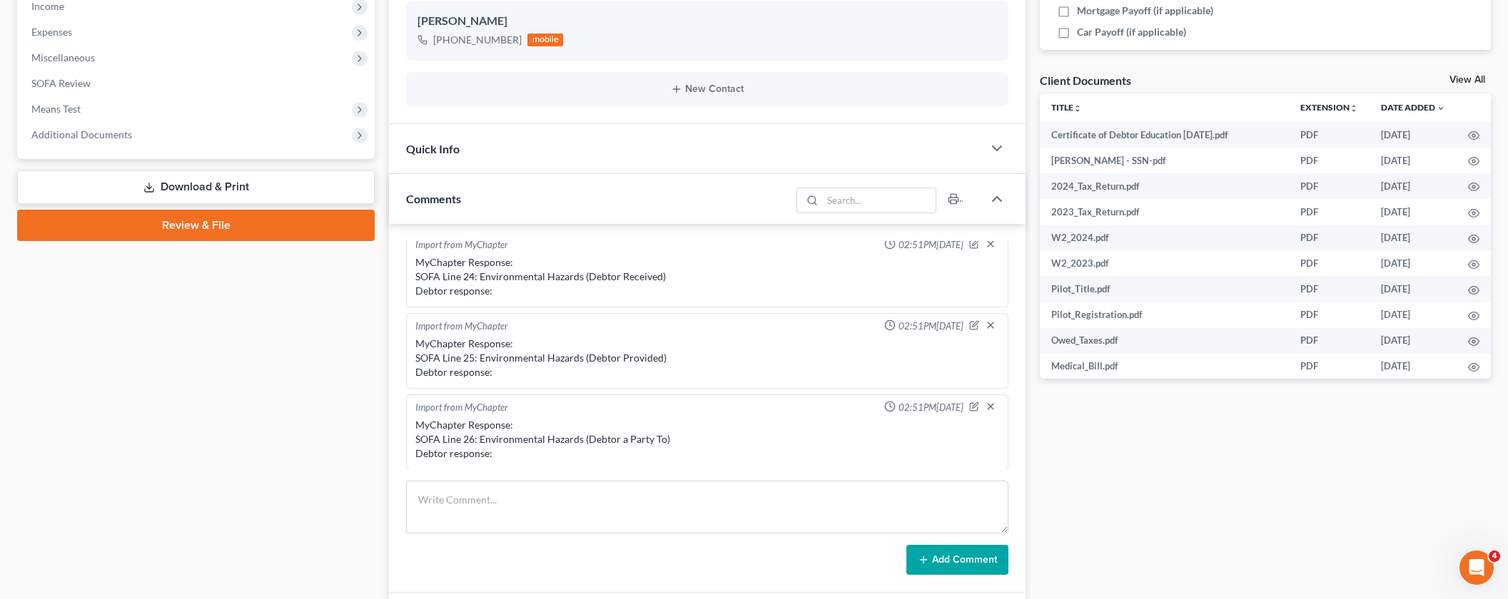
scroll to position [460, 0]
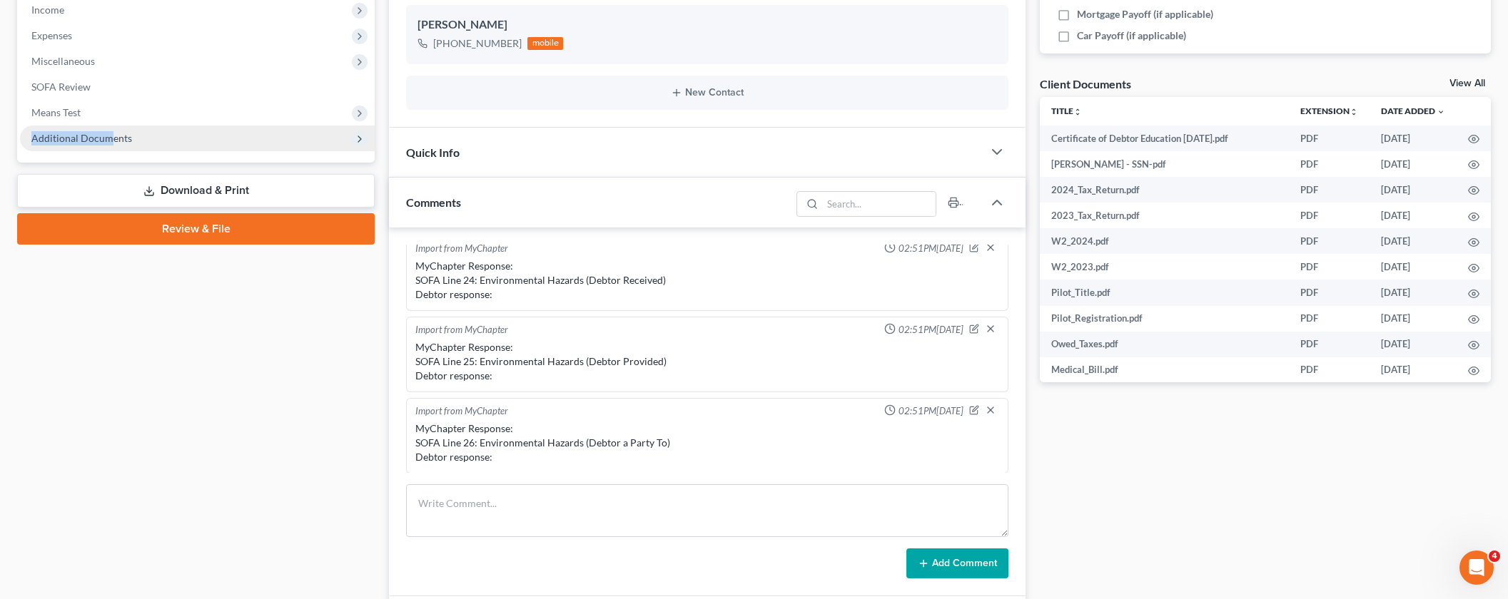
click at [111, 131] on span "Additional Documents" at bounding box center [197, 139] width 355 height 26
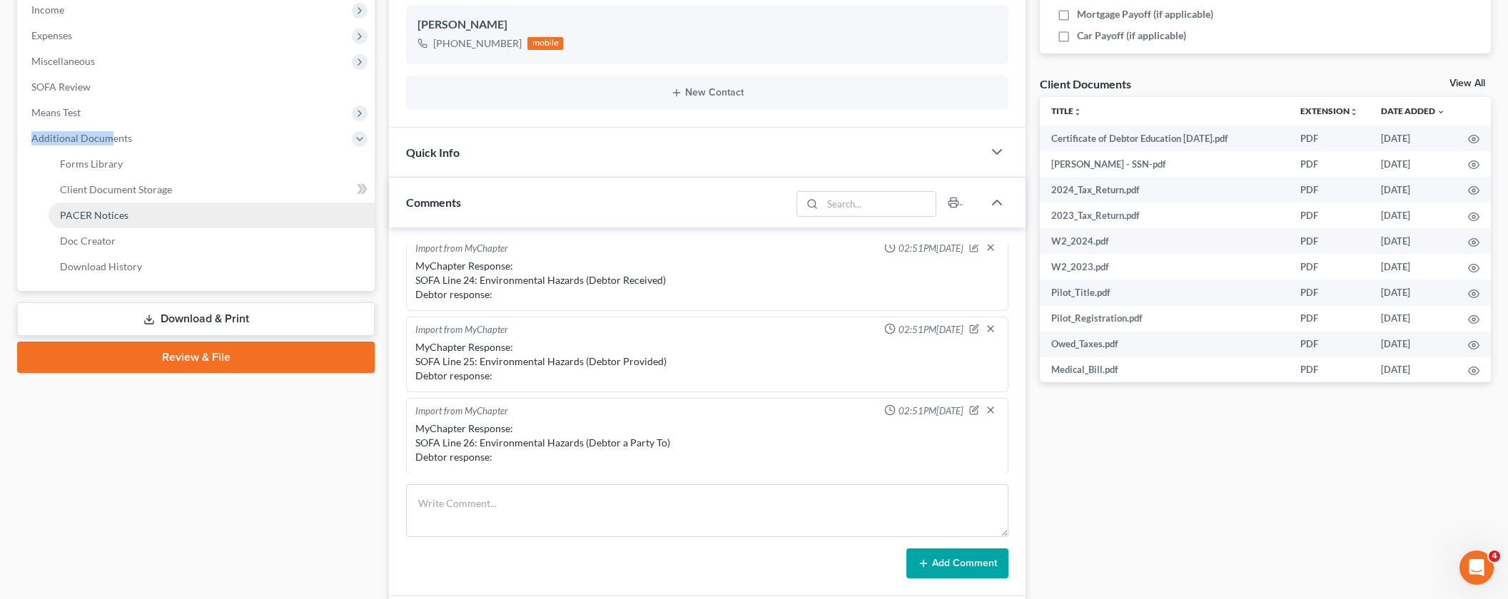
click at [111, 217] on span "PACER Notices" at bounding box center [94, 215] width 69 height 12
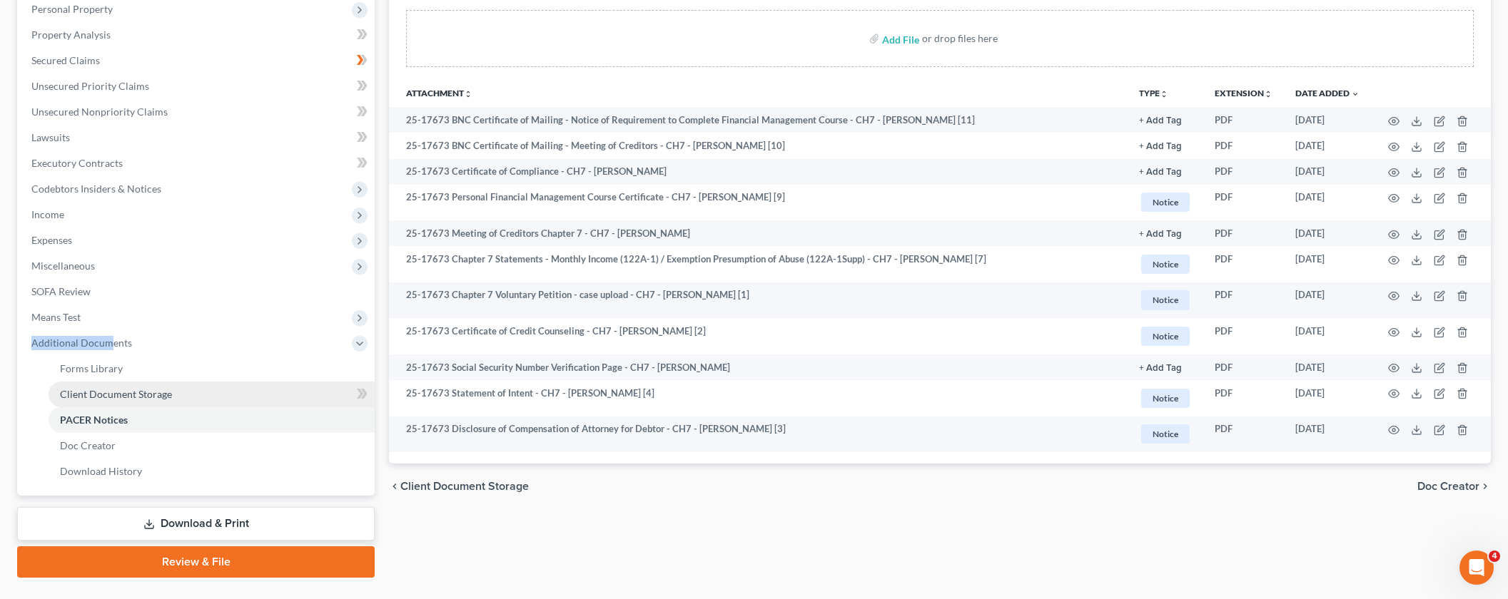
click at [134, 394] on span "Client Document Storage" at bounding box center [116, 394] width 112 height 12
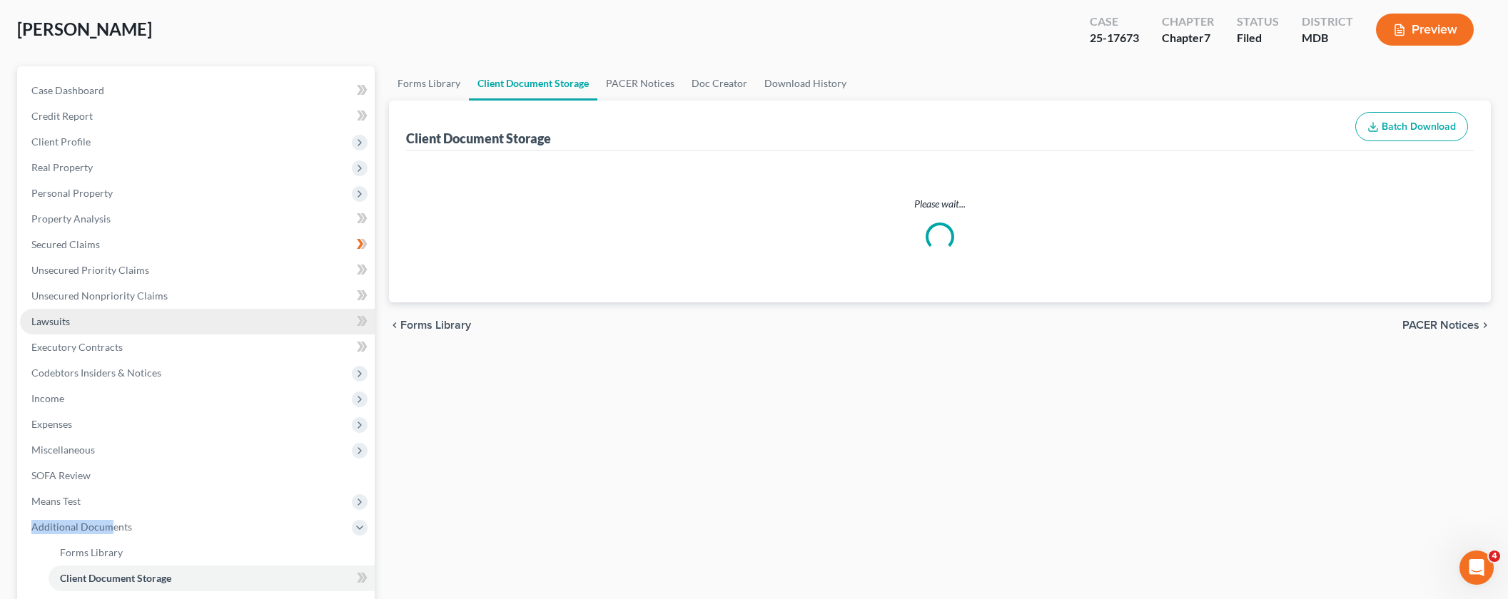
scroll to position [23, 0]
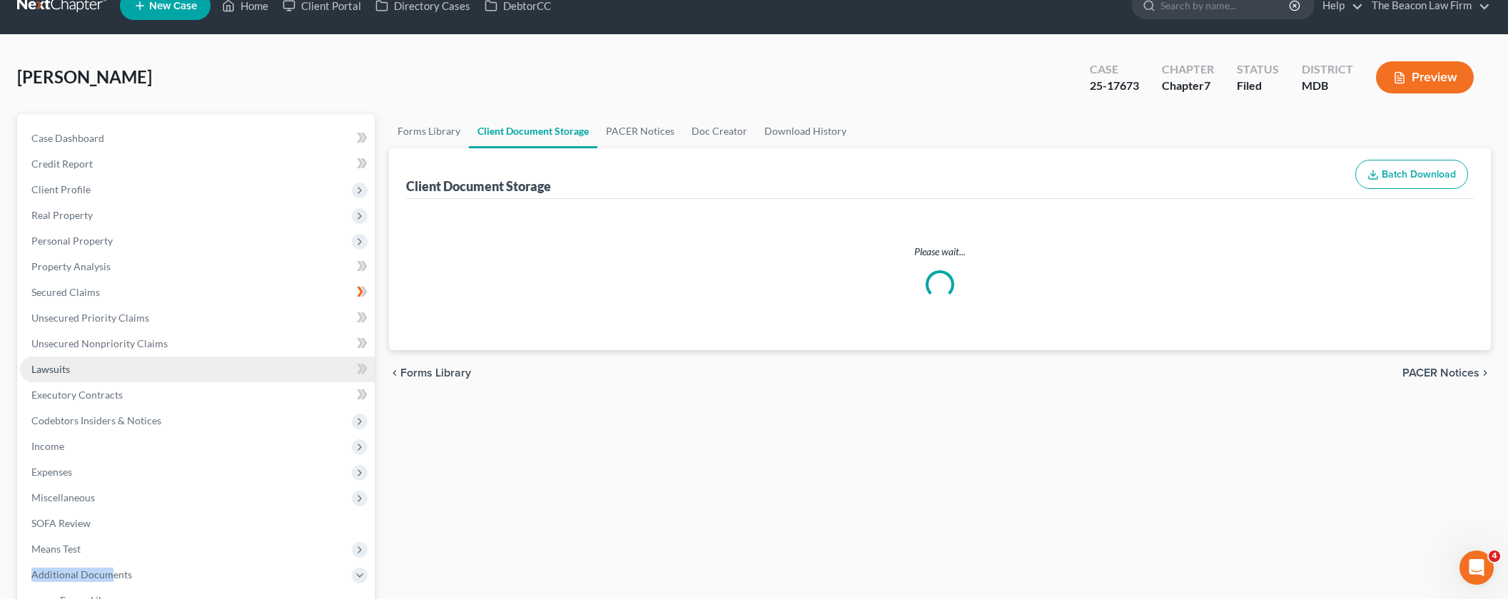
select select "14"
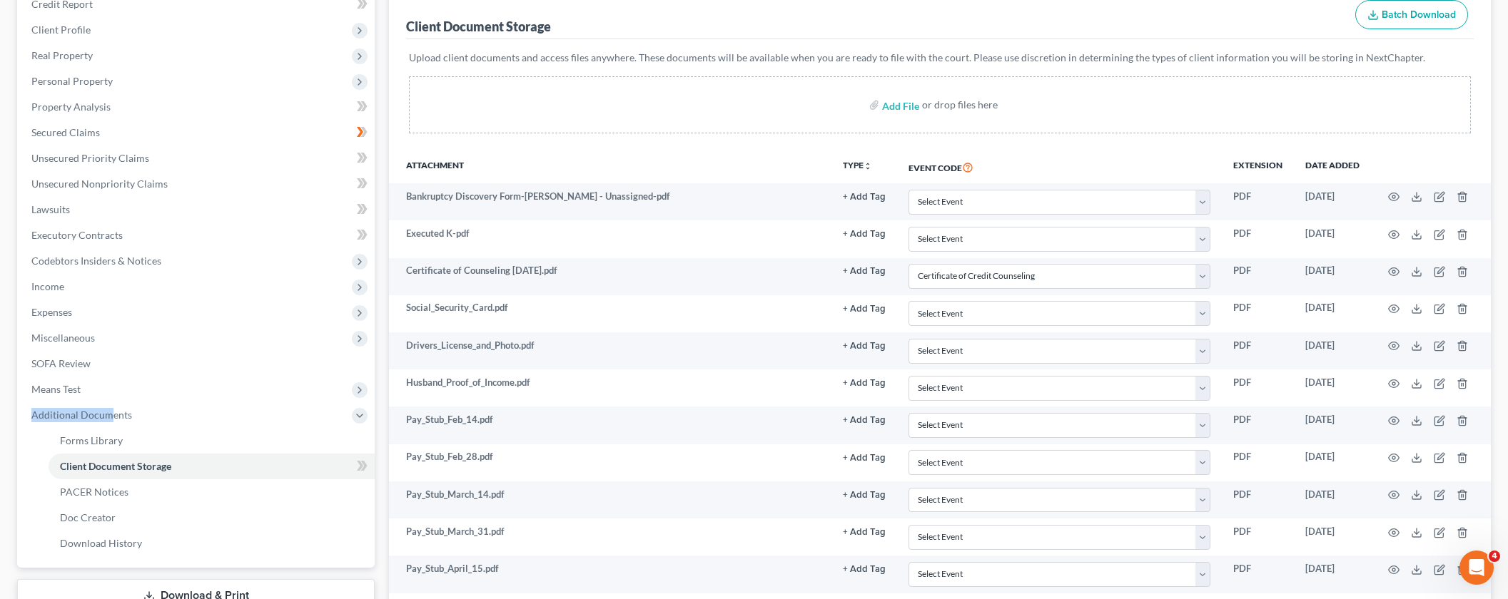
scroll to position [158, 0]
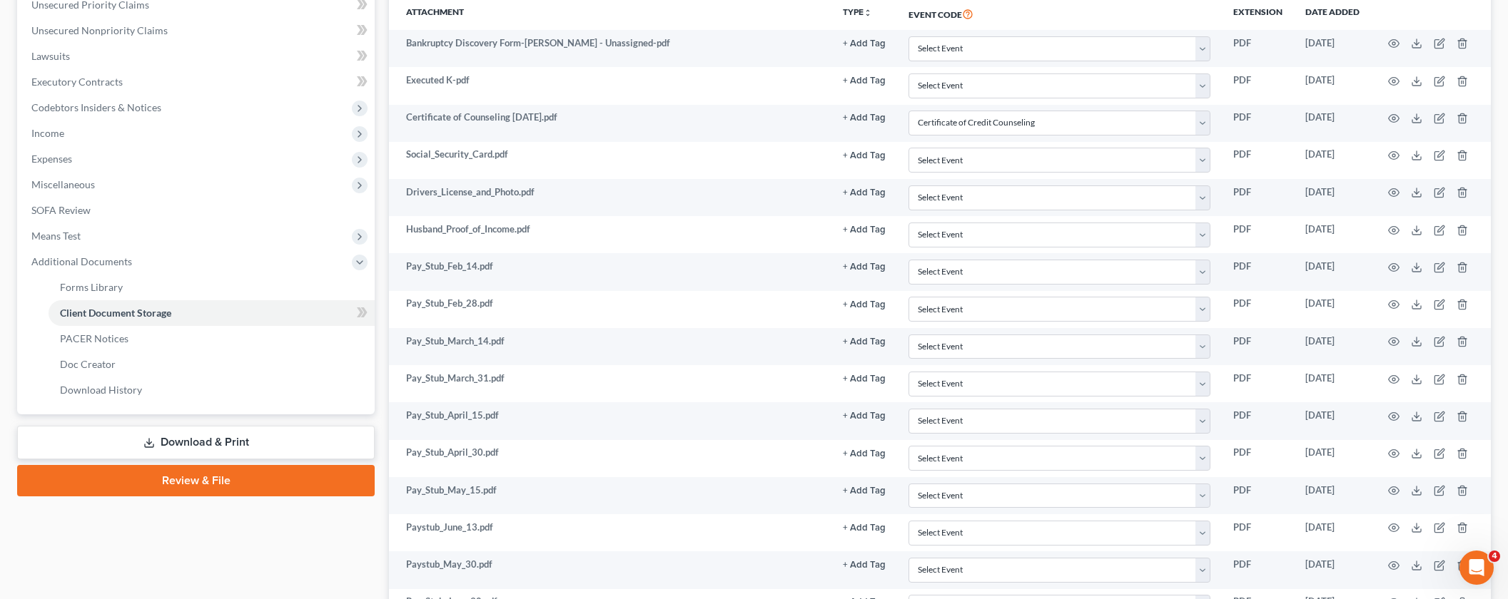
scroll to position [318, 0]
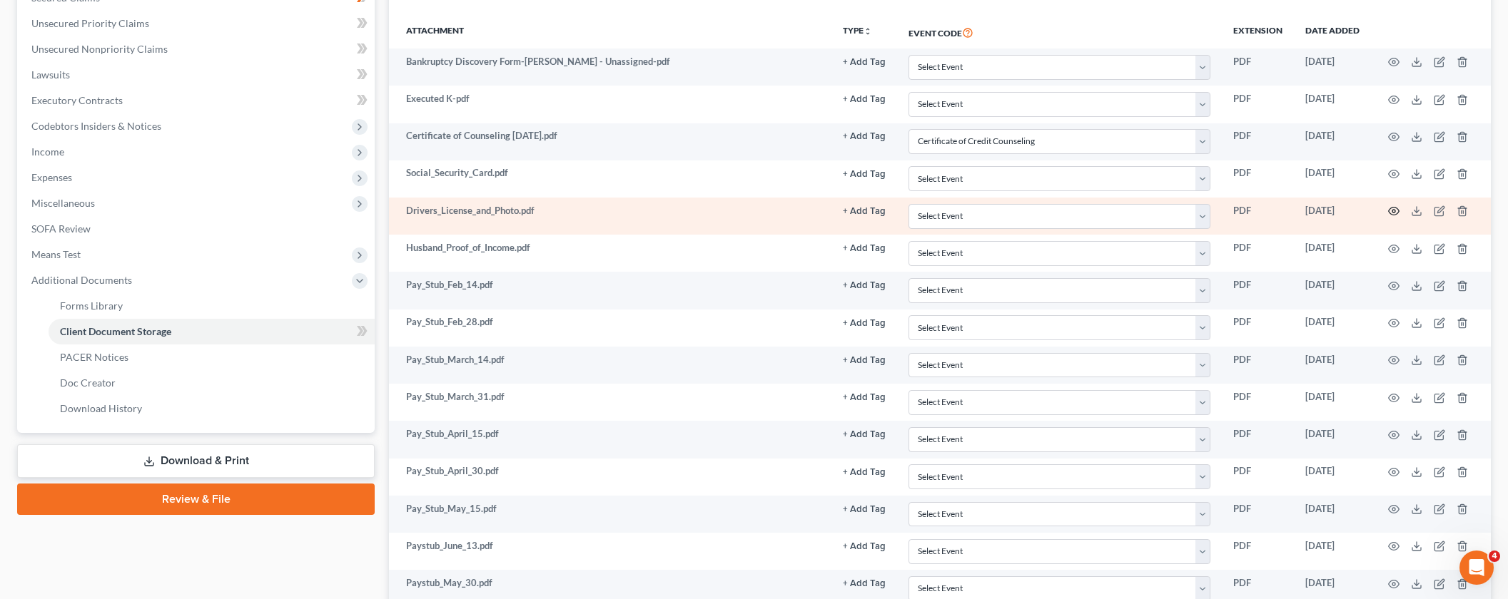
click at [1395, 211] on circle "button" at bounding box center [1393, 211] width 3 height 3
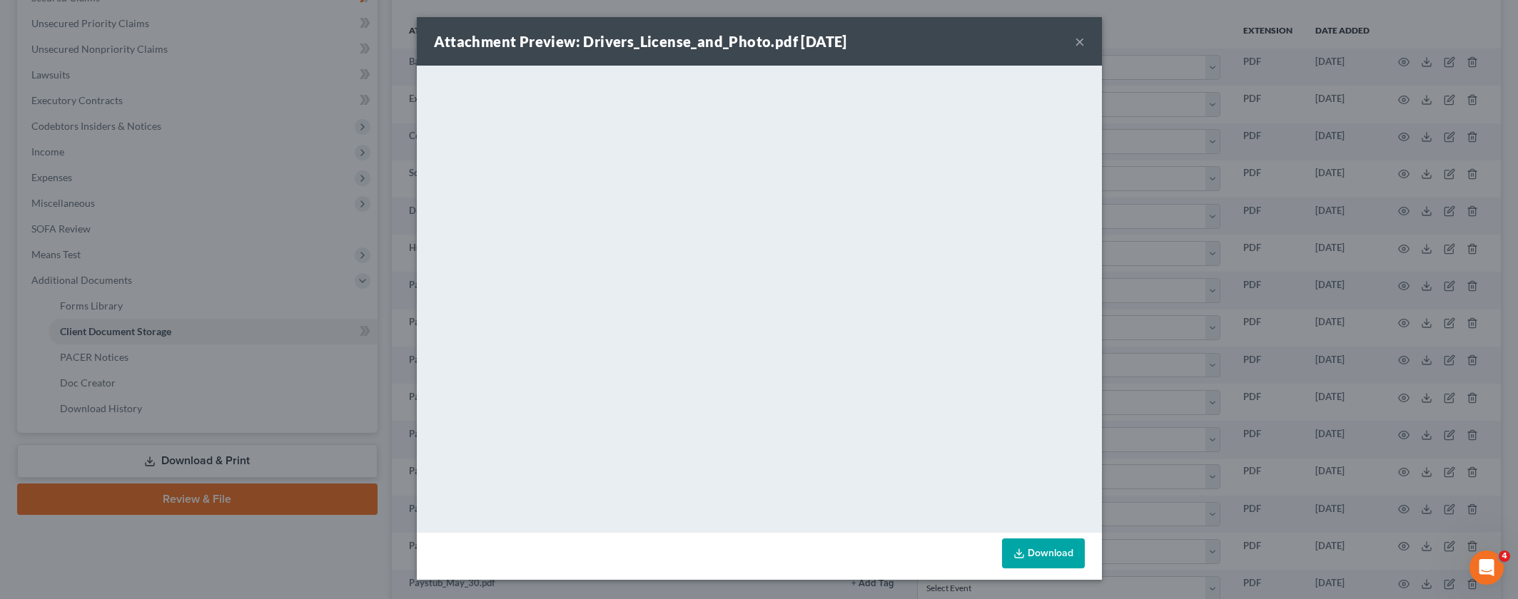
drag, startPoint x: 1031, startPoint y: 554, endPoint x: 1022, endPoint y: 552, distance: 9.5
click at [1030, 556] on link "Download" at bounding box center [1043, 554] width 83 height 30
click at [1084, 41] on button "×" at bounding box center [1080, 41] width 10 height 17
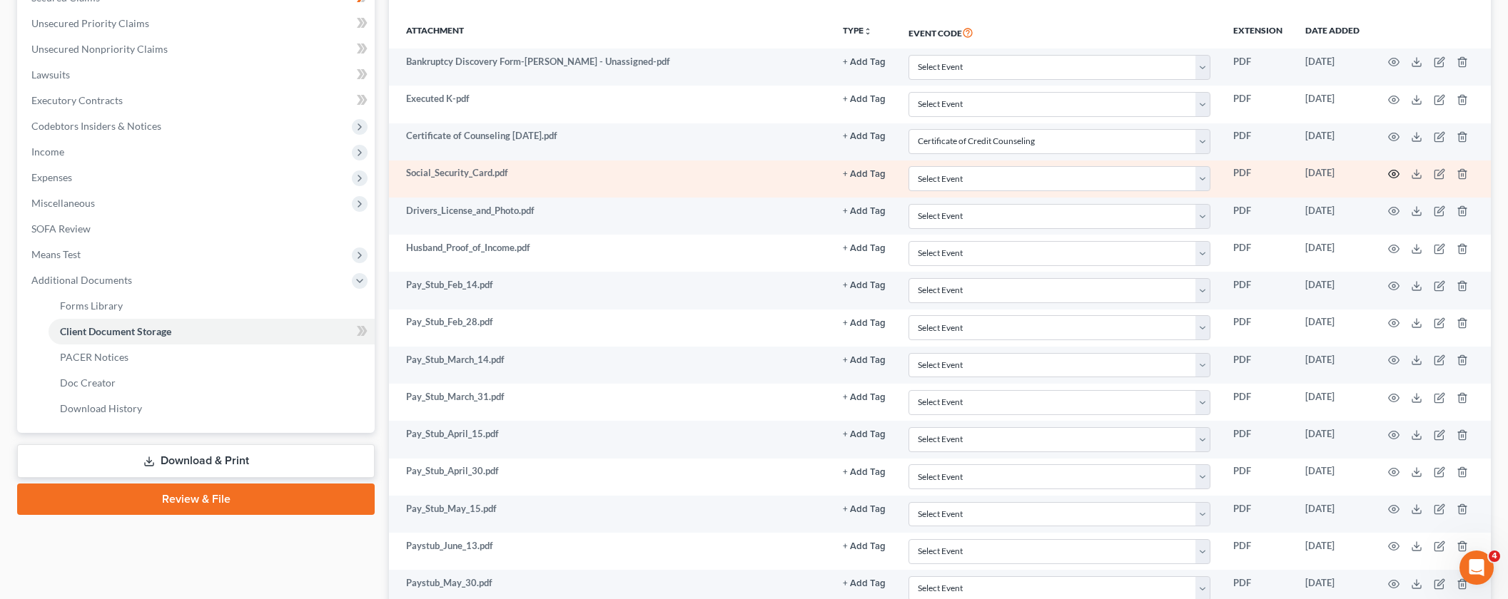
click at [1395, 173] on circle "button" at bounding box center [1393, 174] width 3 height 3
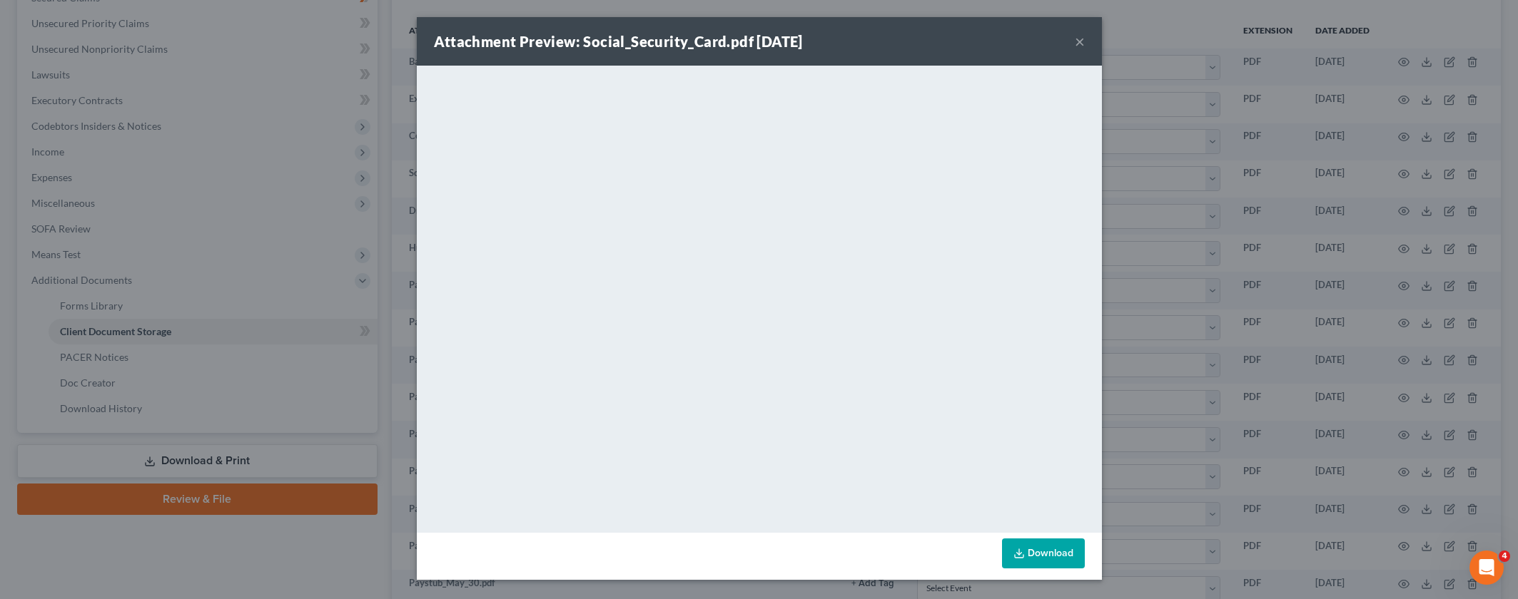
click at [1079, 44] on button "×" at bounding box center [1080, 41] width 10 height 17
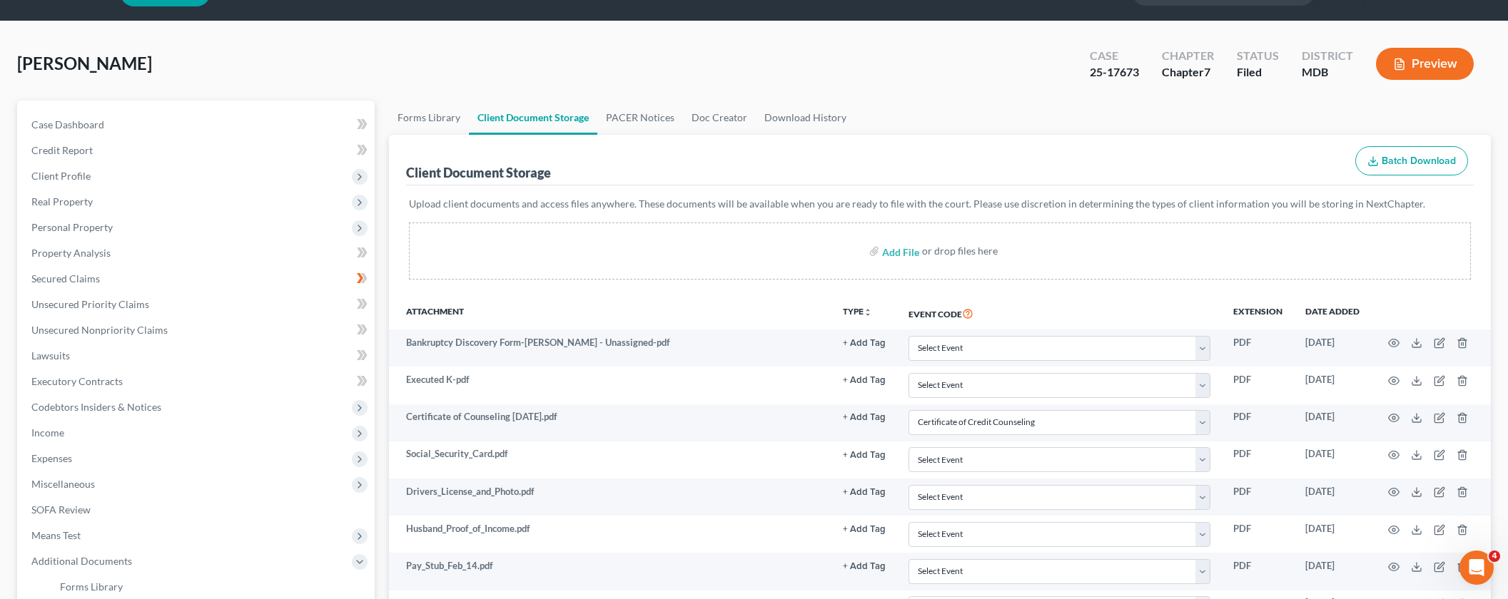
scroll to position [0, 0]
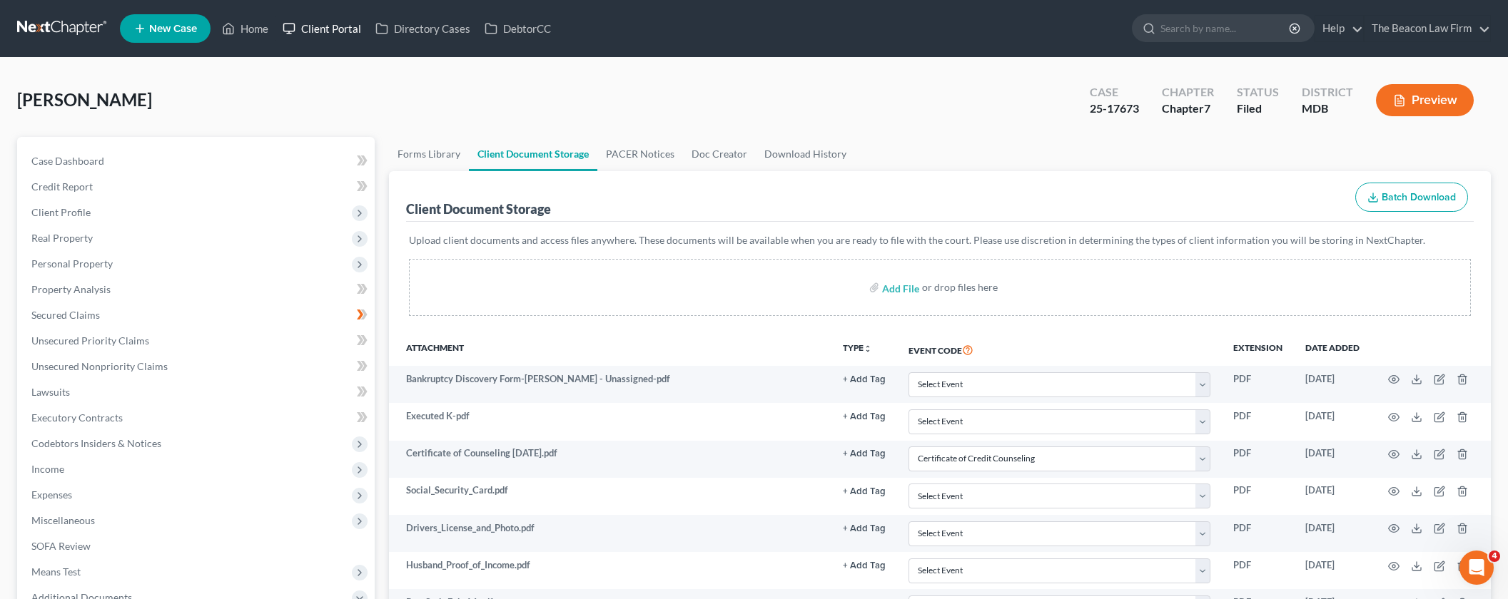
click at [356, 29] on link "Client Portal" at bounding box center [321, 29] width 93 height 26
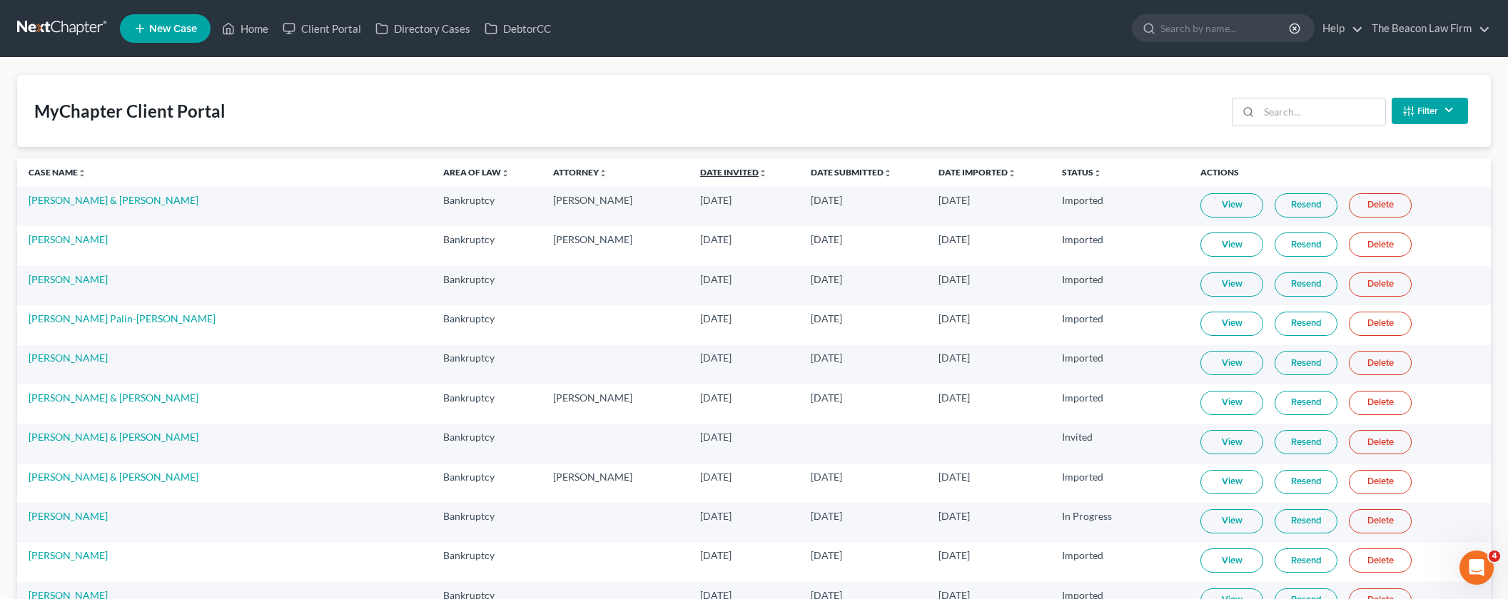
click at [700, 173] on link "Date Invited unfold_more expand_more expand_less" at bounding box center [733, 172] width 67 height 11
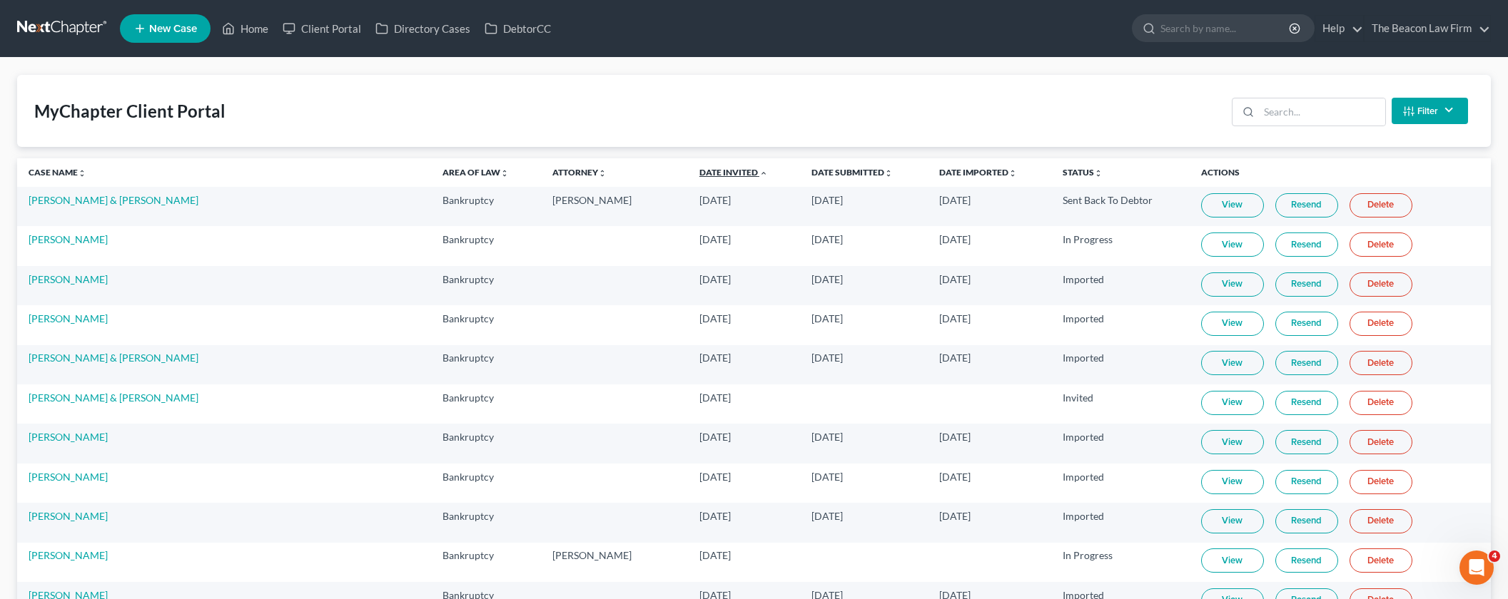
click at [699, 173] on link "Date Invited unfold_more expand_more expand_less" at bounding box center [733, 172] width 69 height 11
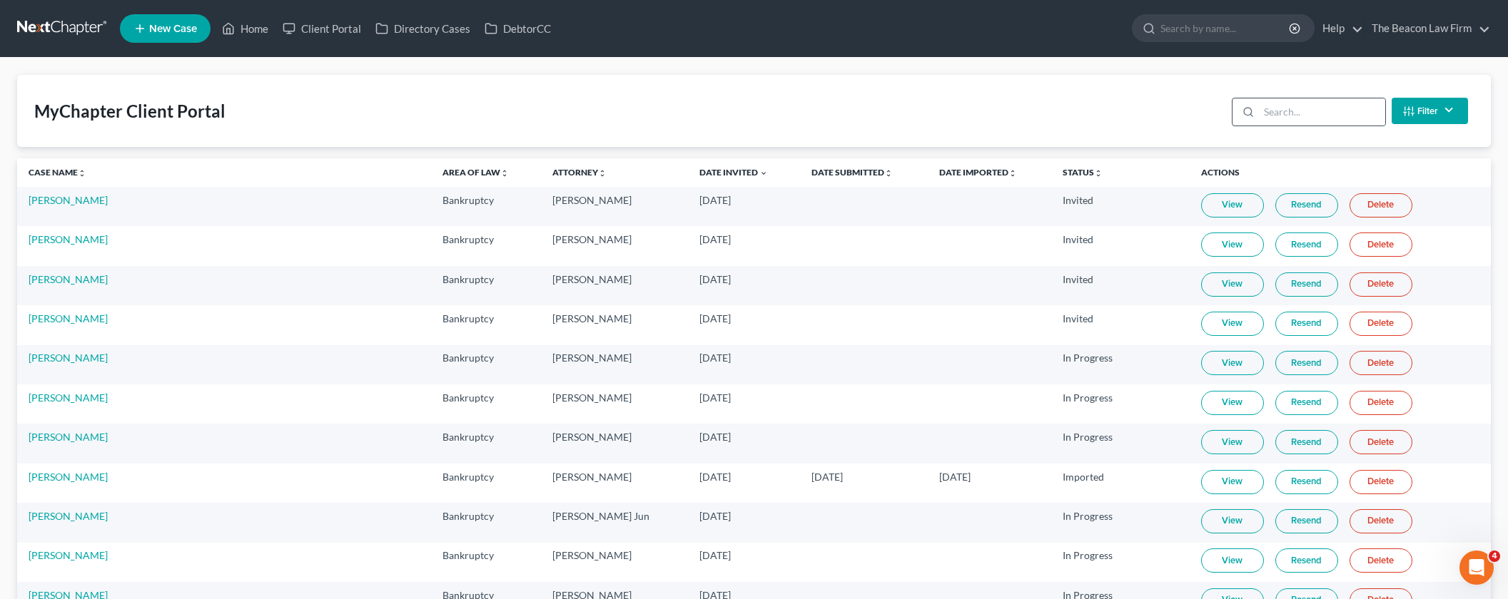
click at [1259, 124] on div at bounding box center [1245, 111] width 26 height 27
click at [1264, 121] on input "search" at bounding box center [1322, 111] width 126 height 27
paste input "[DEMOGRAPHIC_DATA][PERSON_NAME]"
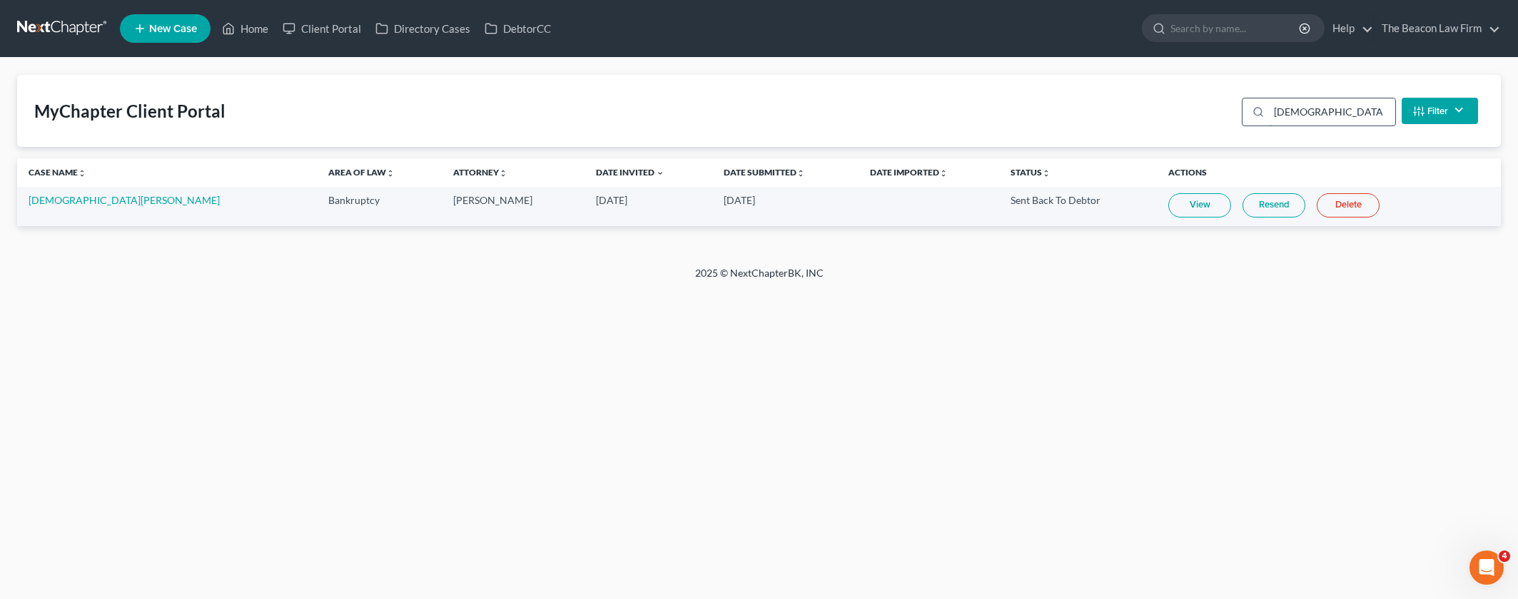
click at [1277, 111] on input "[DEMOGRAPHIC_DATA][PERSON_NAME]" at bounding box center [1332, 111] width 126 height 27
type input "[DEMOGRAPHIC_DATA][PERSON_NAME]"
click at [70, 199] on link "[DEMOGRAPHIC_DATA][PERSON_NAME]" at bounding box center [124, 200] width 191 height 12
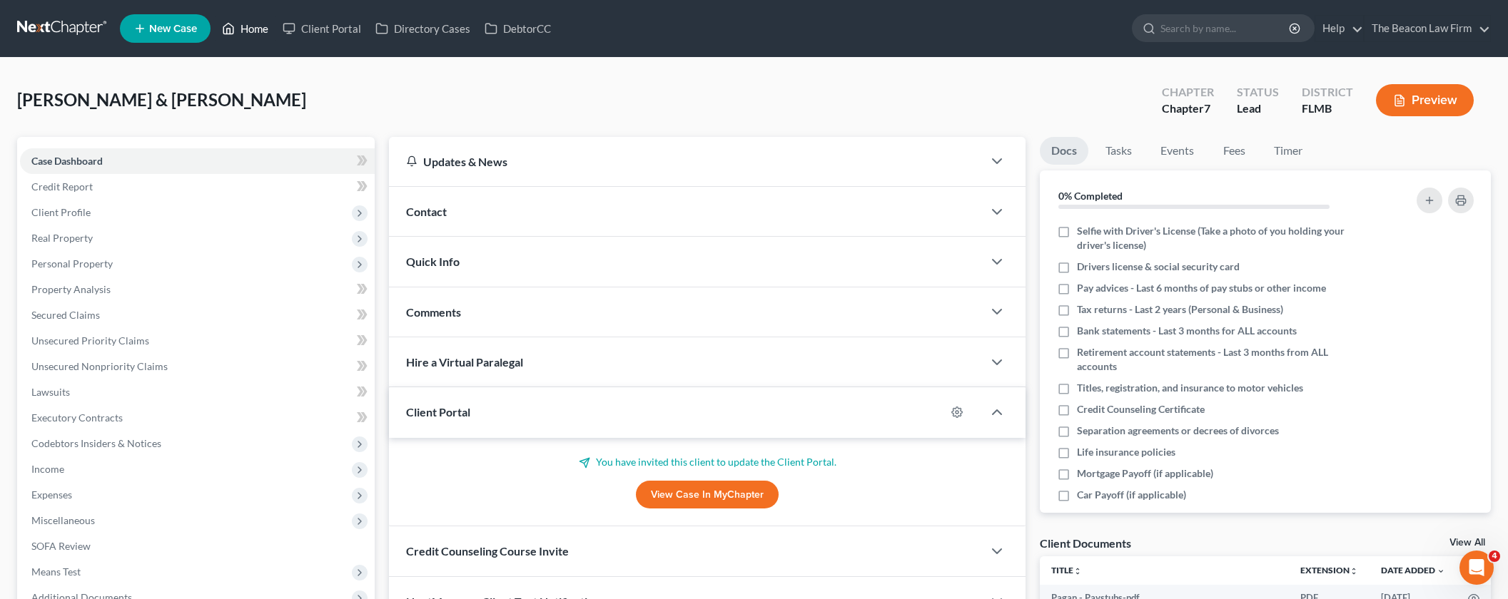
click at [257, 24] on link "Home" at bounding box center [245, 29] width 61 height 26
